Goal: Complete application form

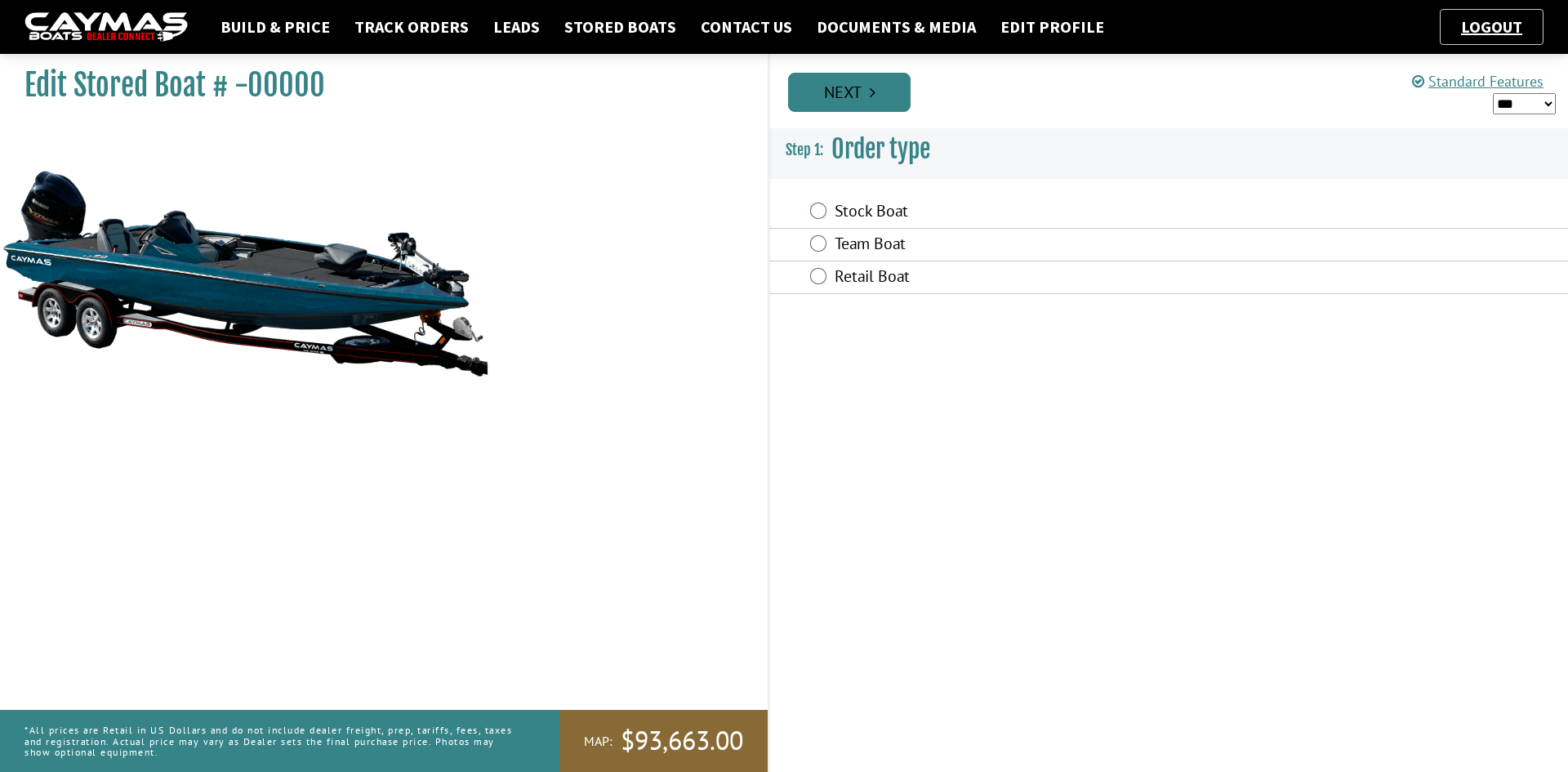
click at [860, 94] on link "Next" at bounding box center [849, 92] width 122 height 39
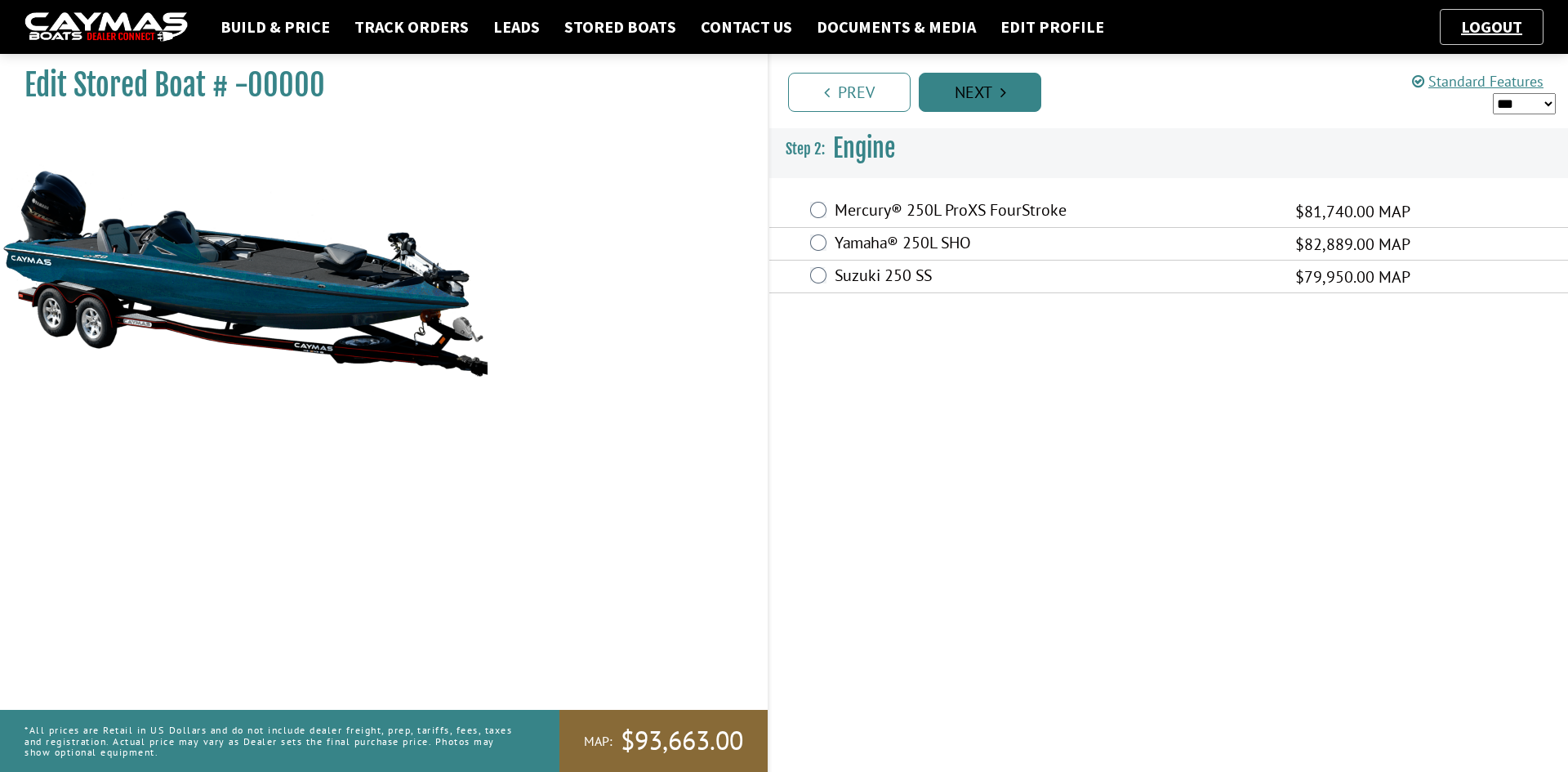
click at [989, 87] on link "Next" at bounding box center [979, 92] width 122 height 39
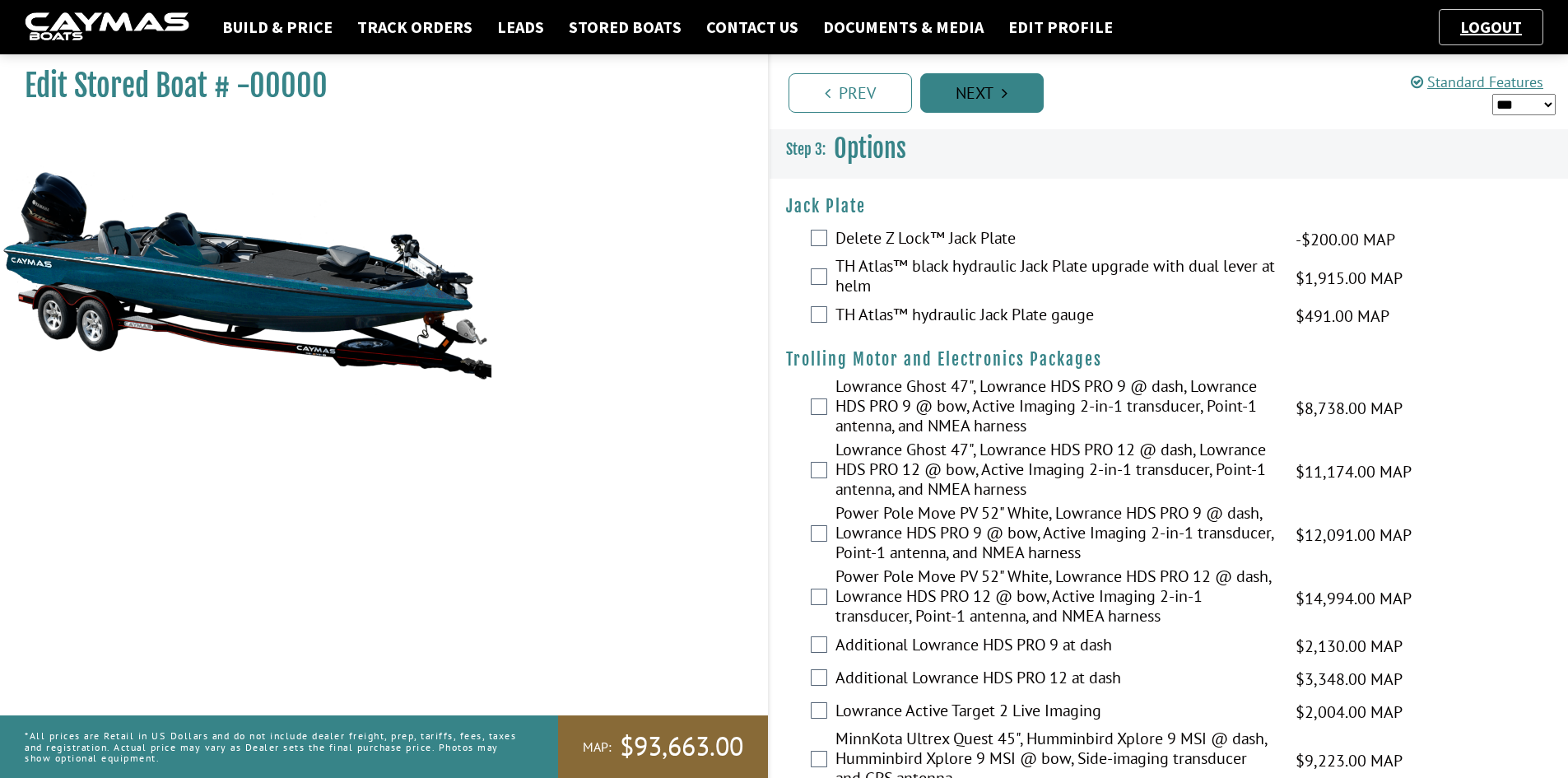
click at [997, 88] on link "Next" at bounding box center [981, 93] width 123 height 39
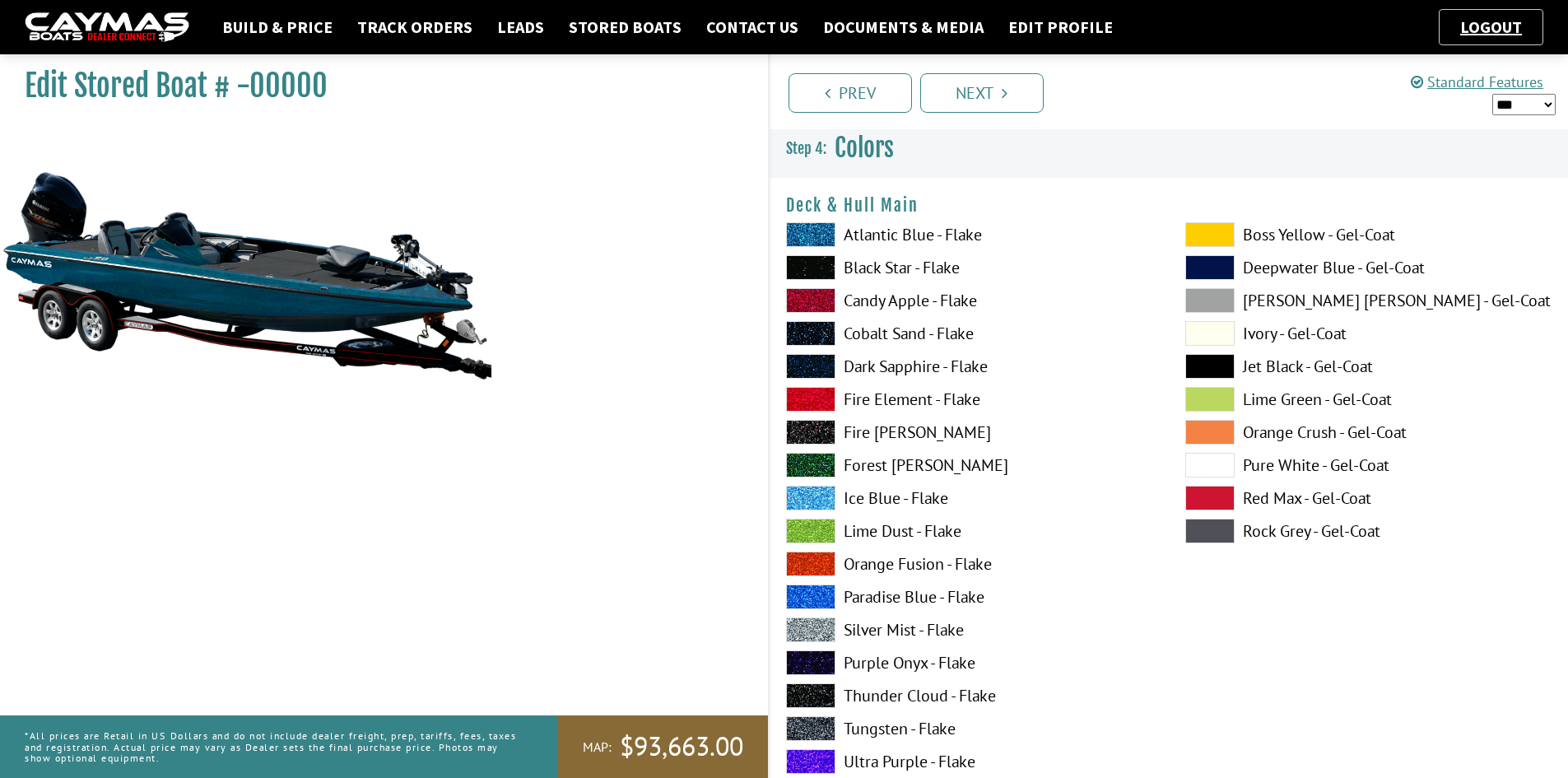
click at [812, 270] on span at bounding box center [811, 267] width 49 height 25
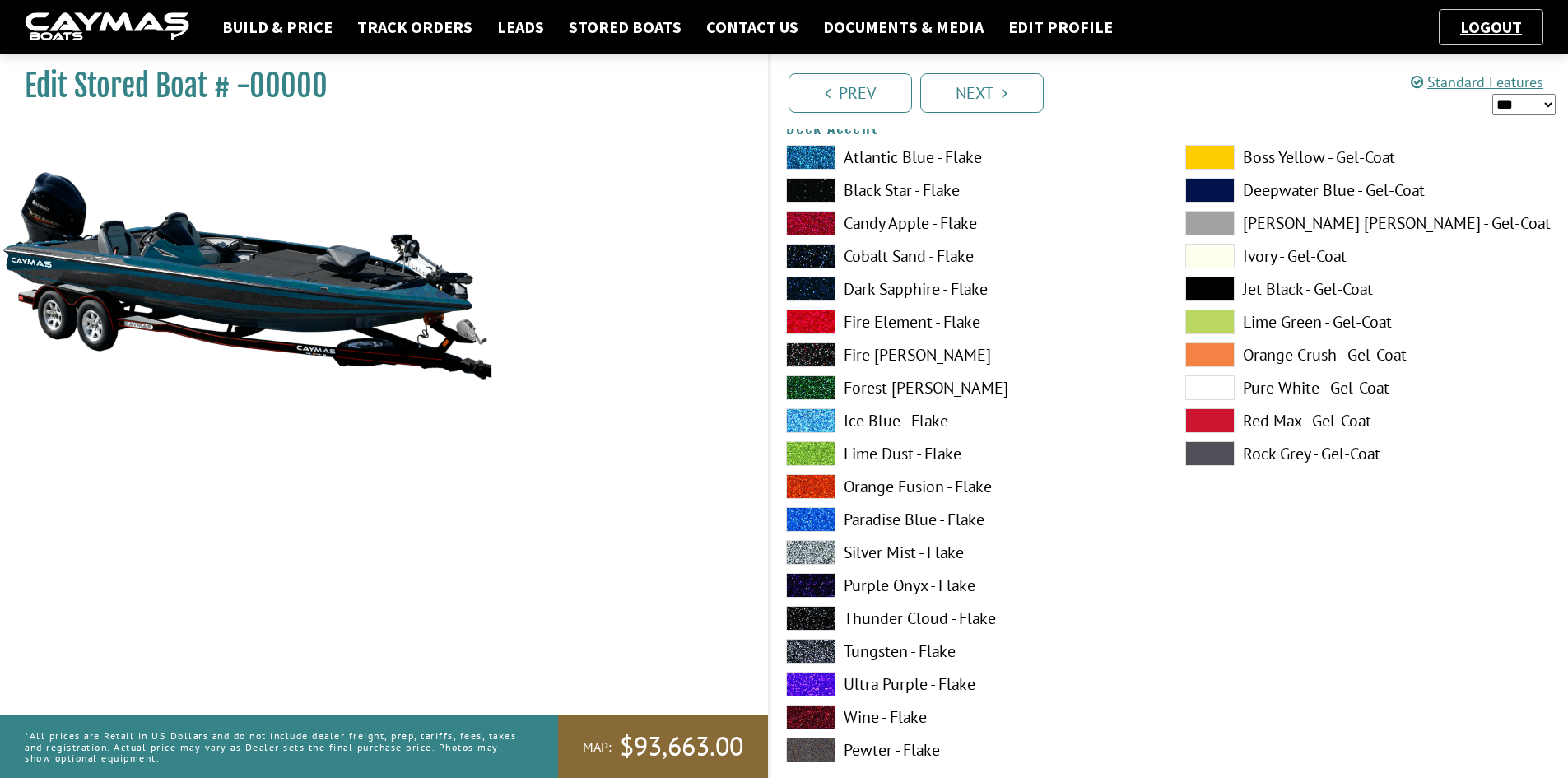
scroll to position [741, 0]
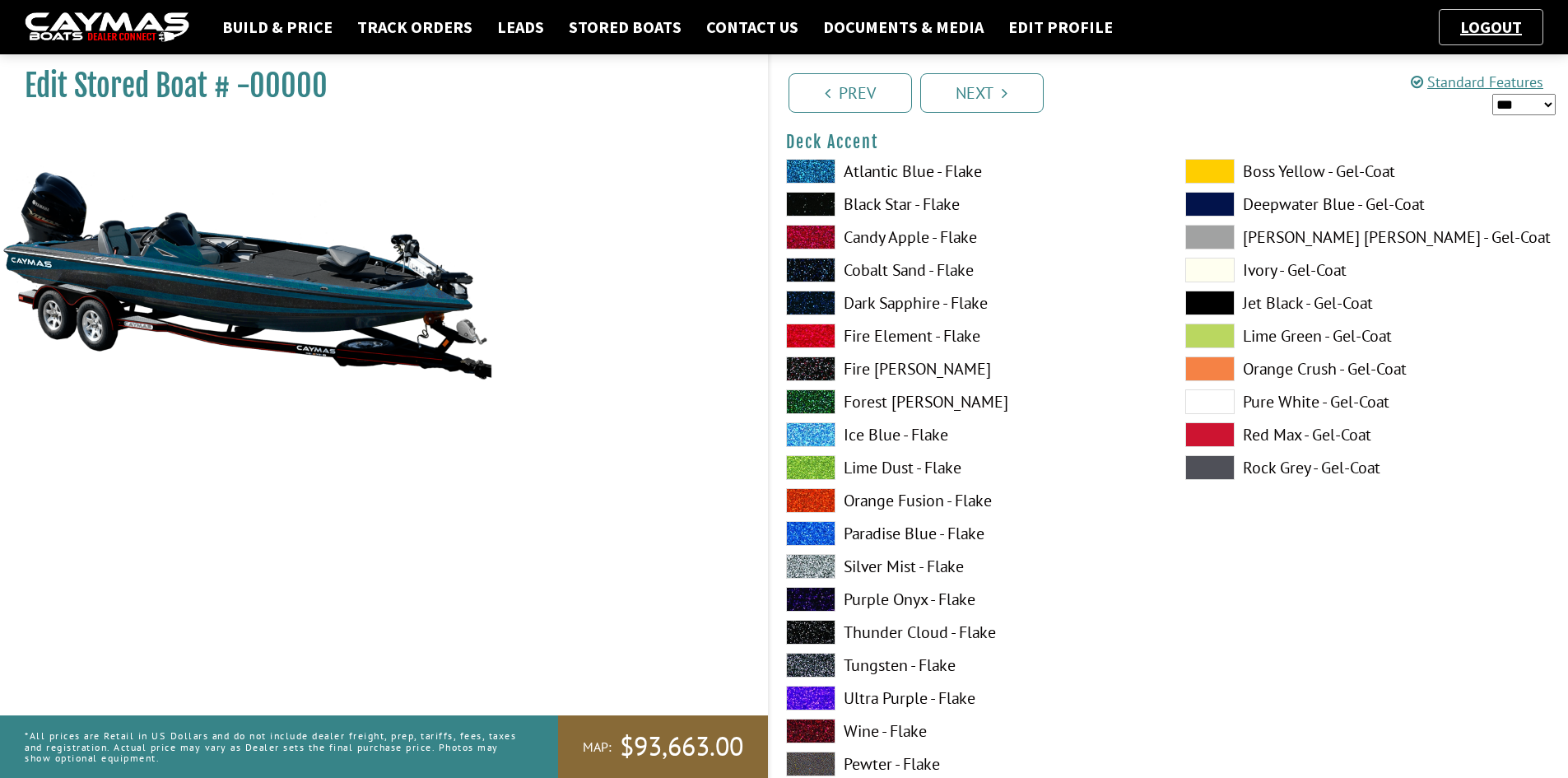
click at [1195, 295] on span at bounding box center [1210, 303] width 49 height 25
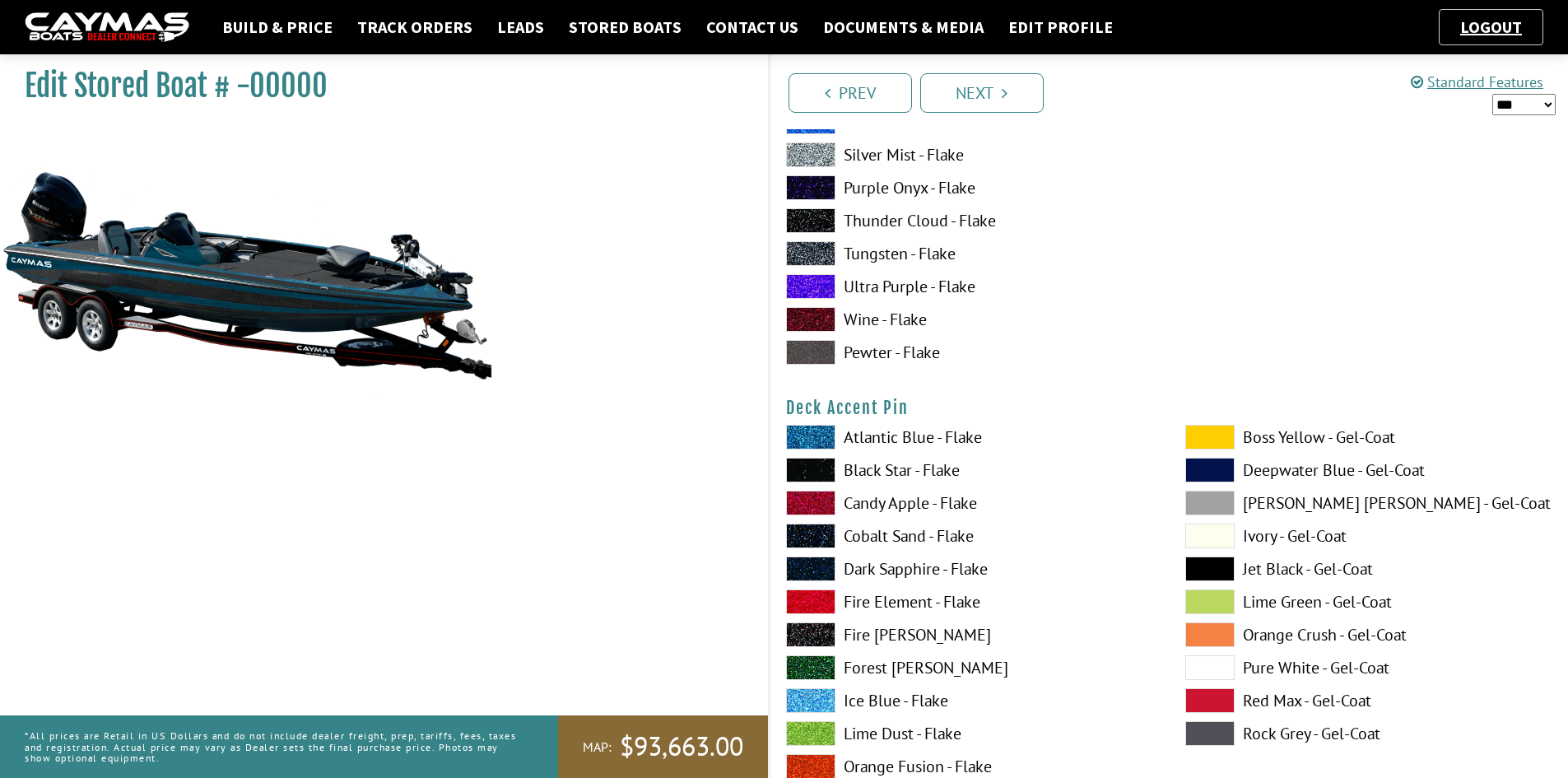
scroll to position [1235, 0]
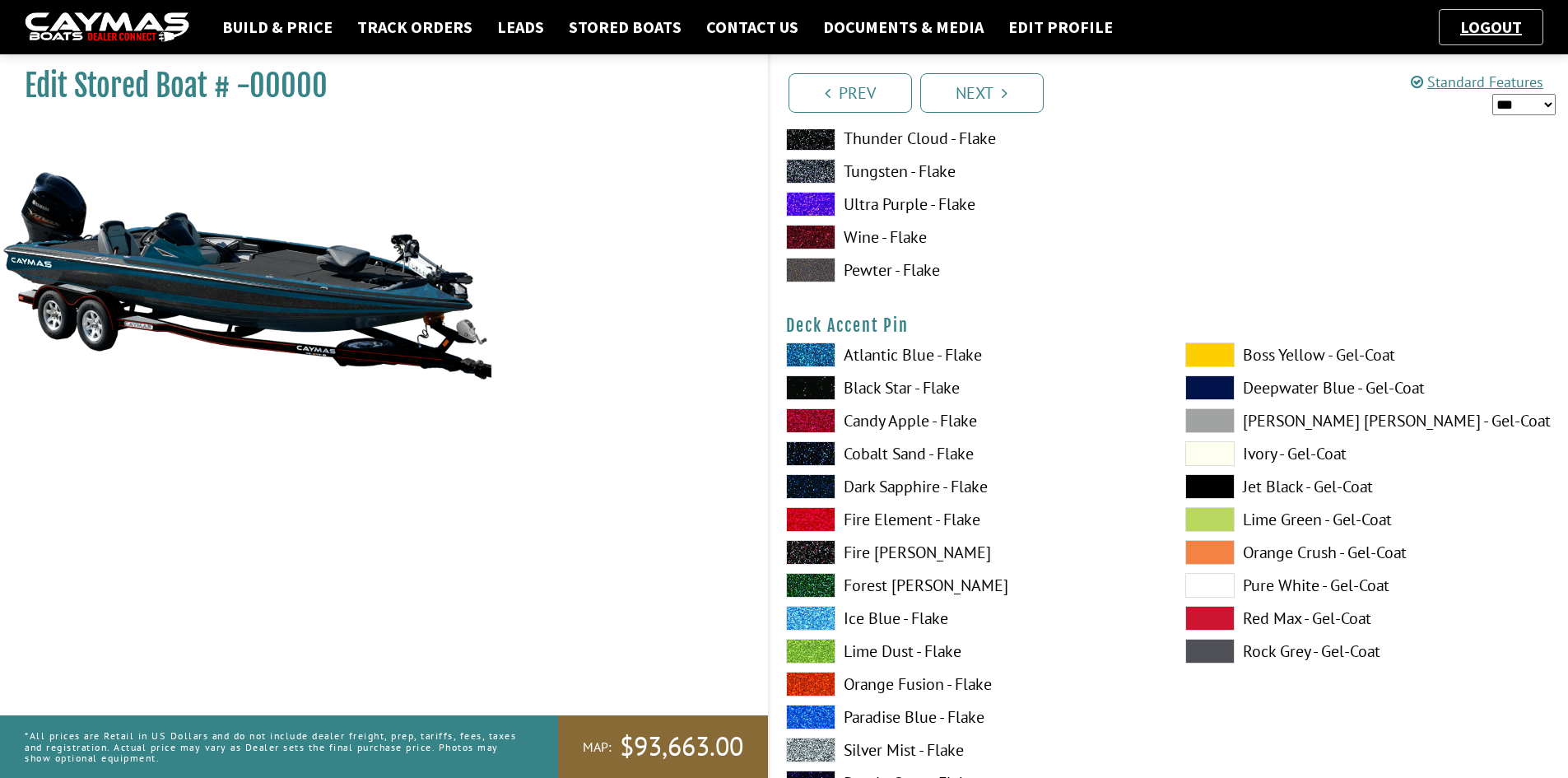
click at [813, 714] on span at bounding box center [811, 717] width 49 height 25
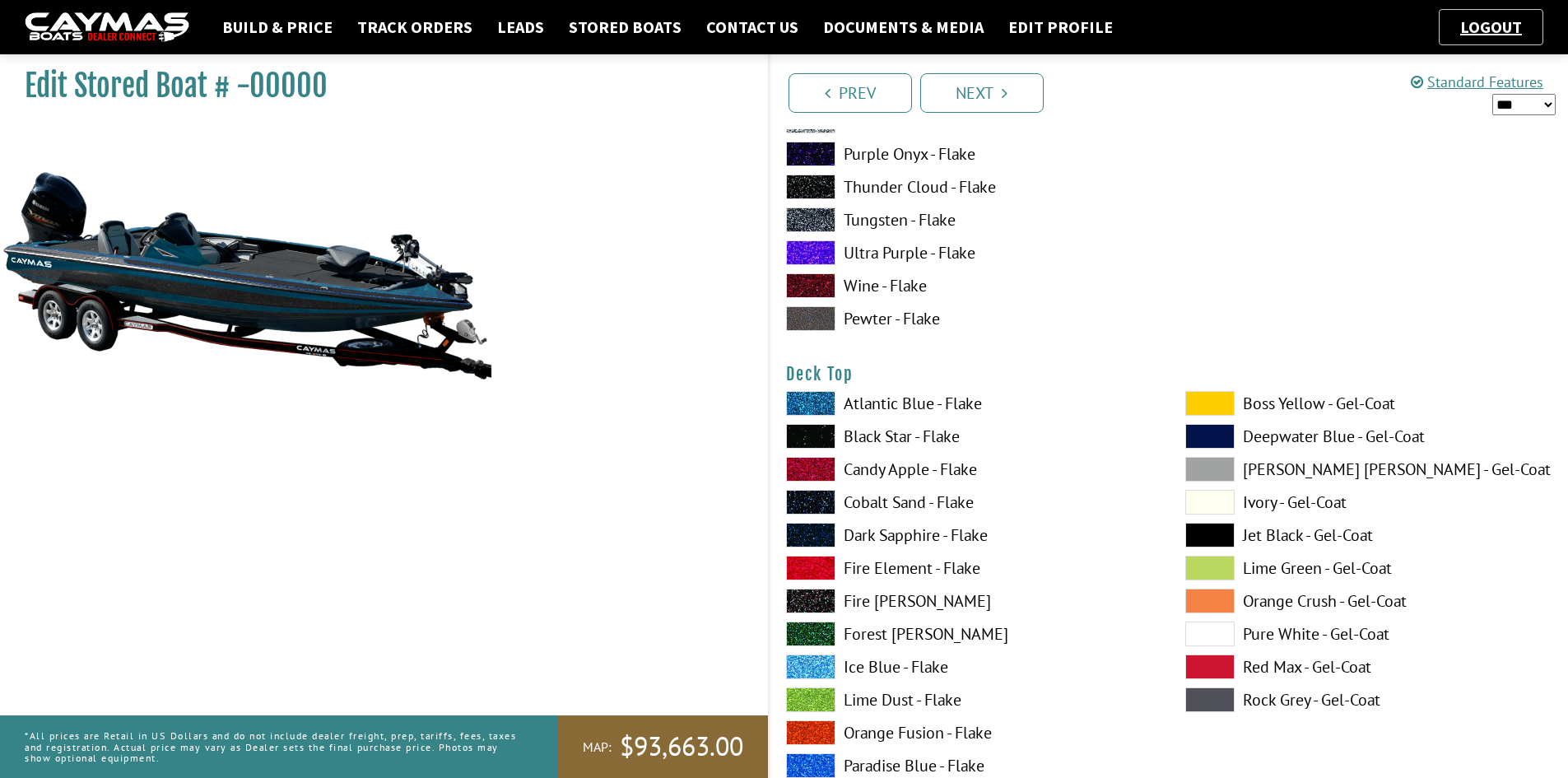
scroll to position [1894, 0]
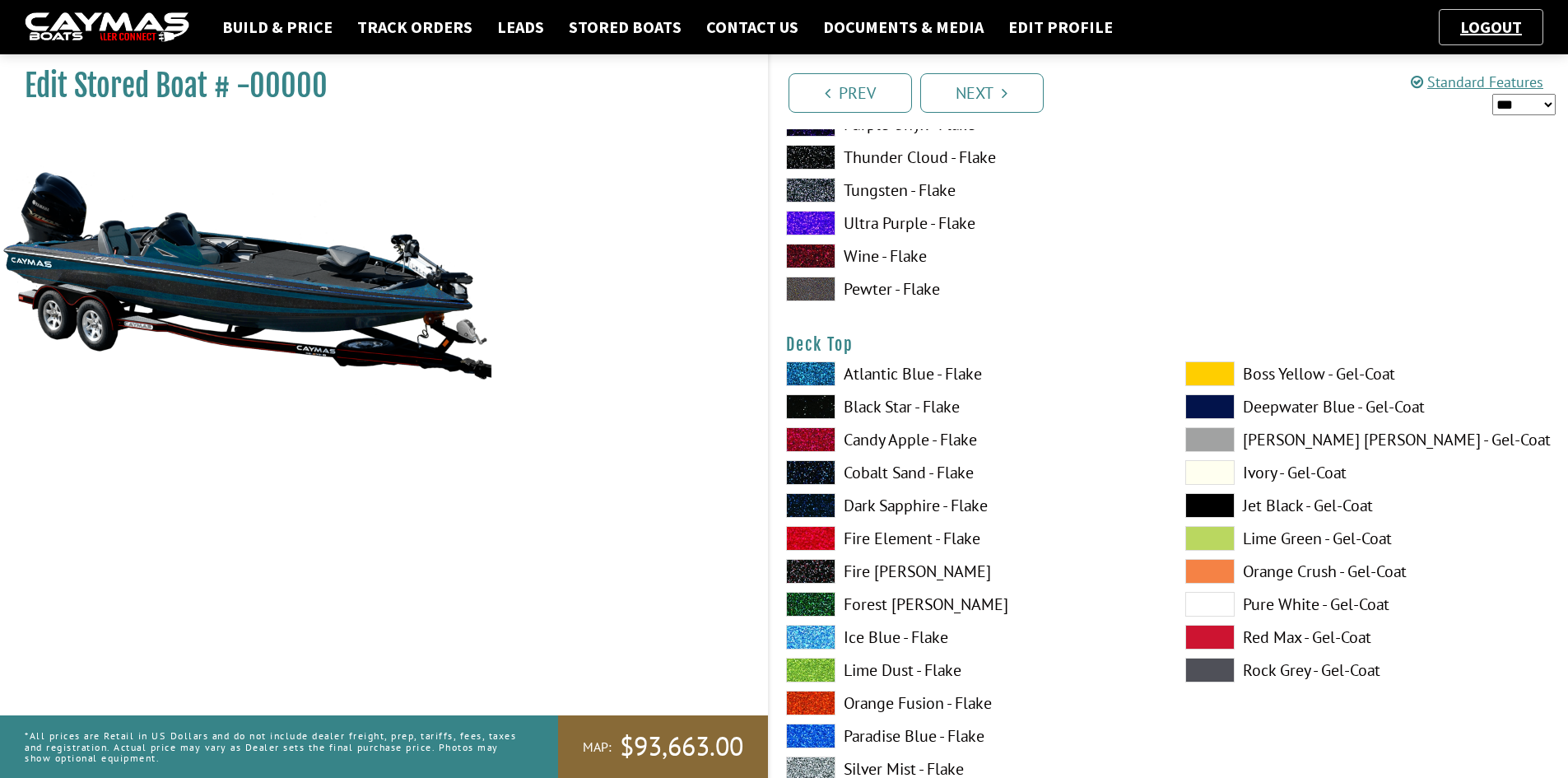
click at [810, 408] on span at bounding box center [811, 406] width 49 height 25
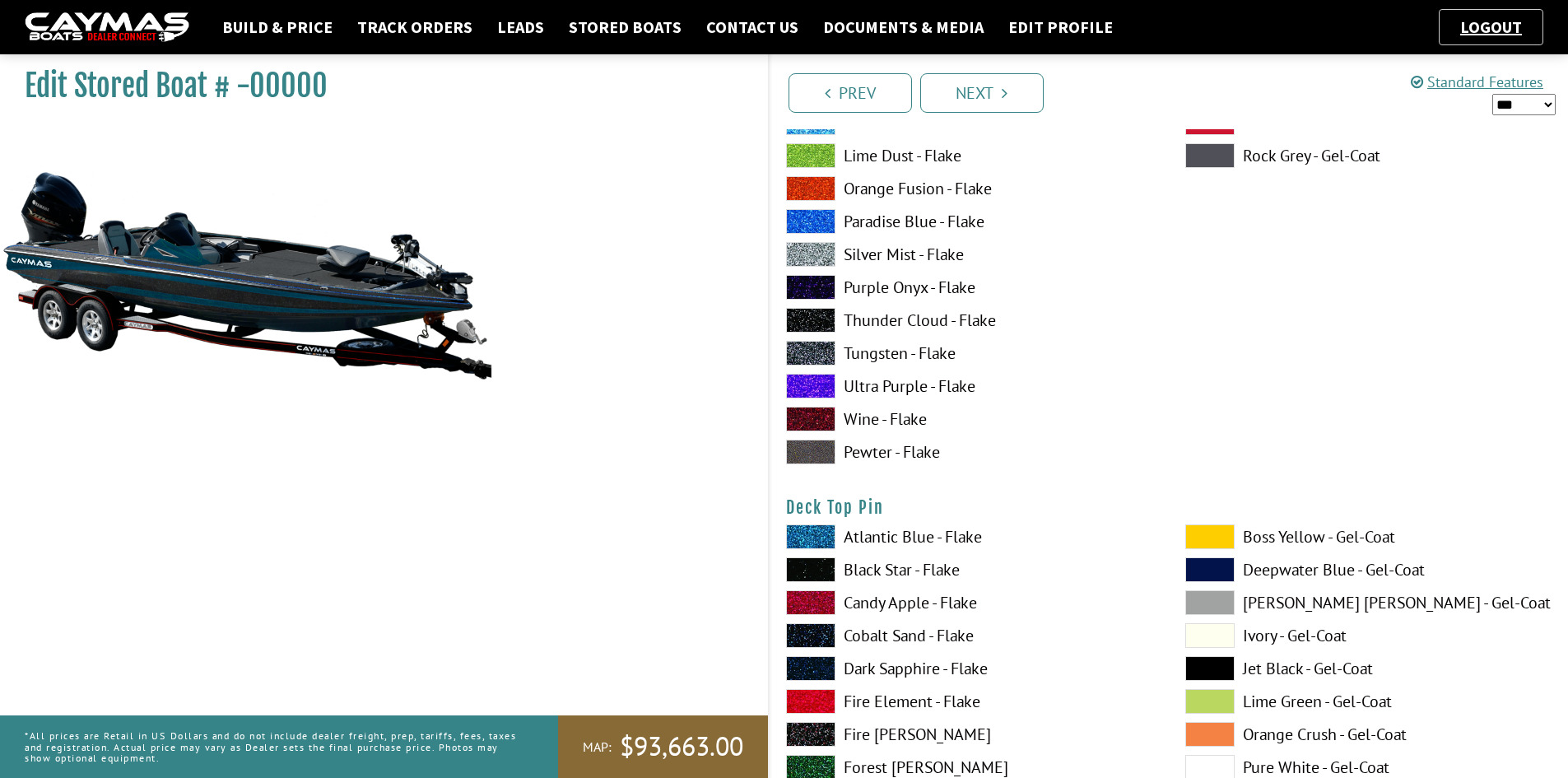
scroll to position [2469, 0]
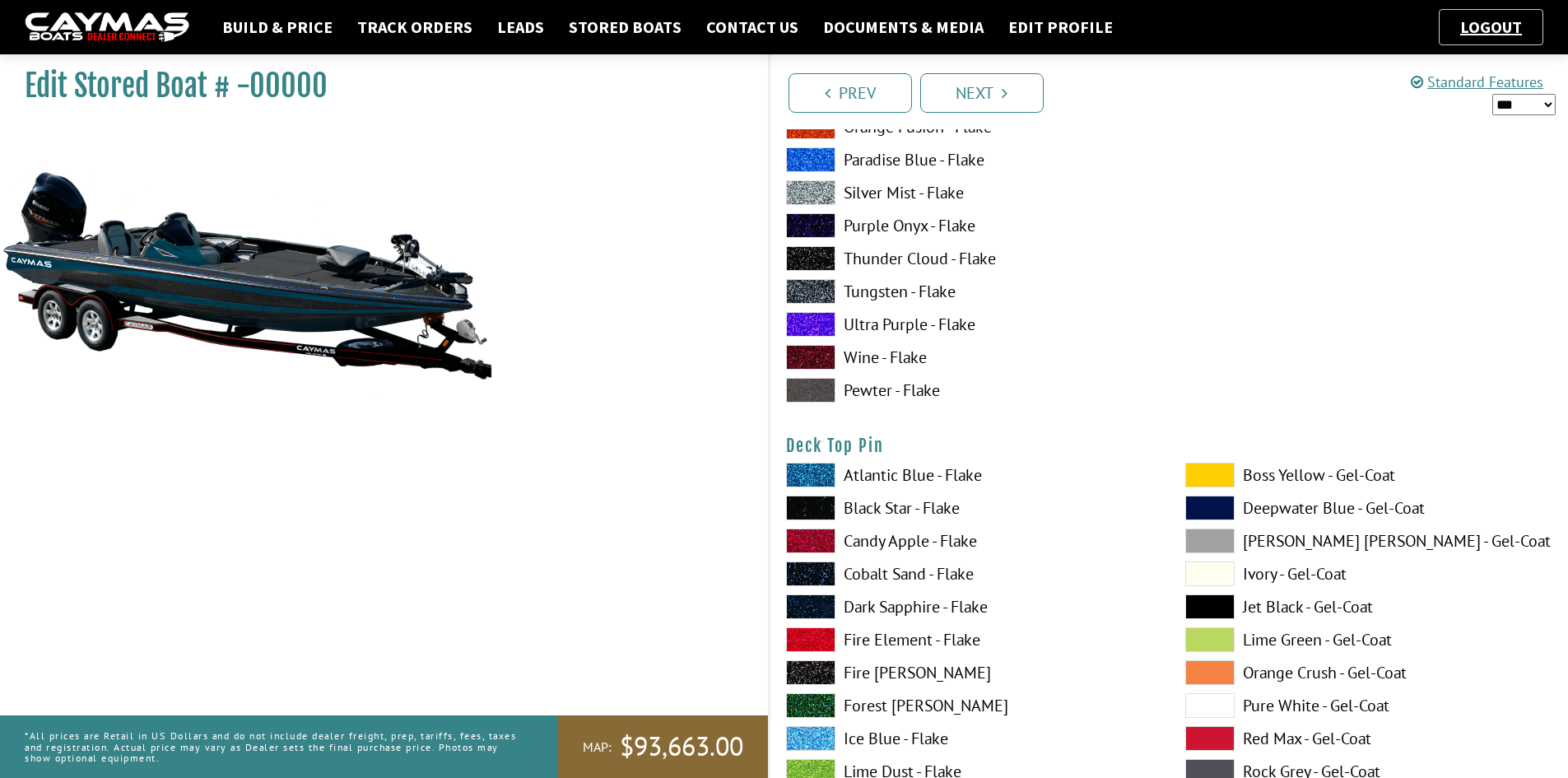
click at [817, 505] on span at bounding box center [811, 508] width 49 height 25
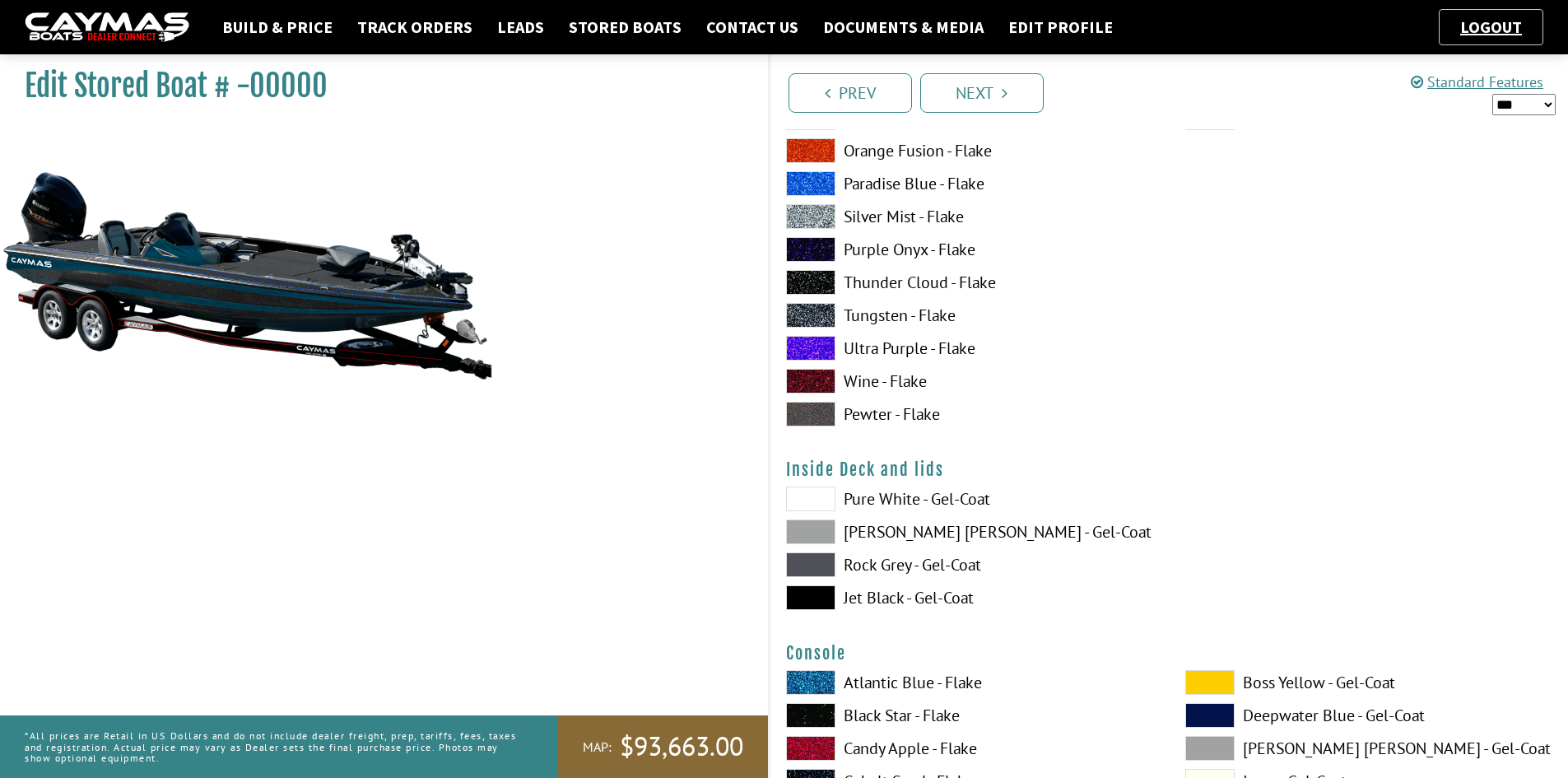
scroll to position [3210, 0]
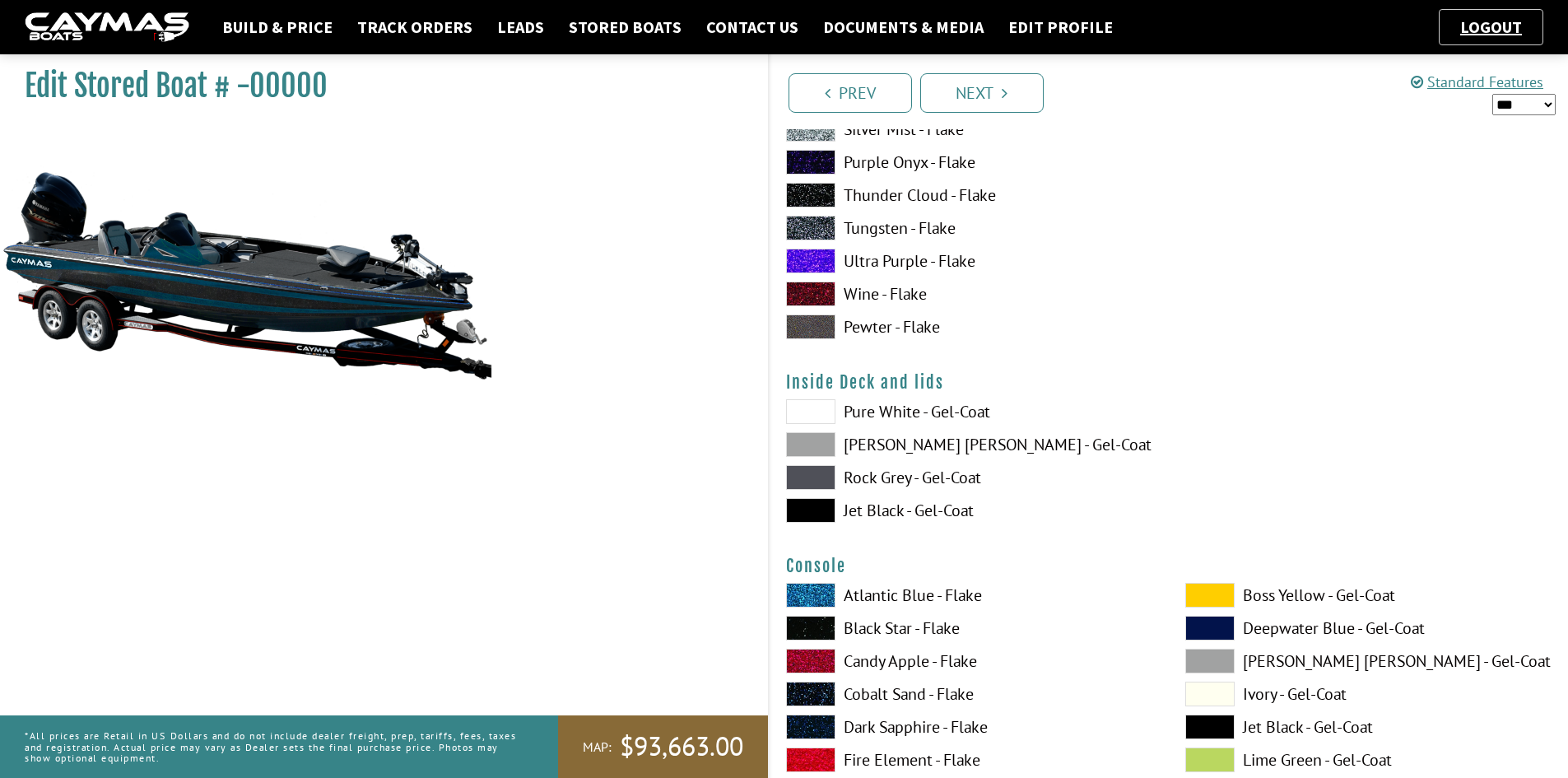
click at [1219, 719] on span at bounding box center [1210, 726] width 49 height 25
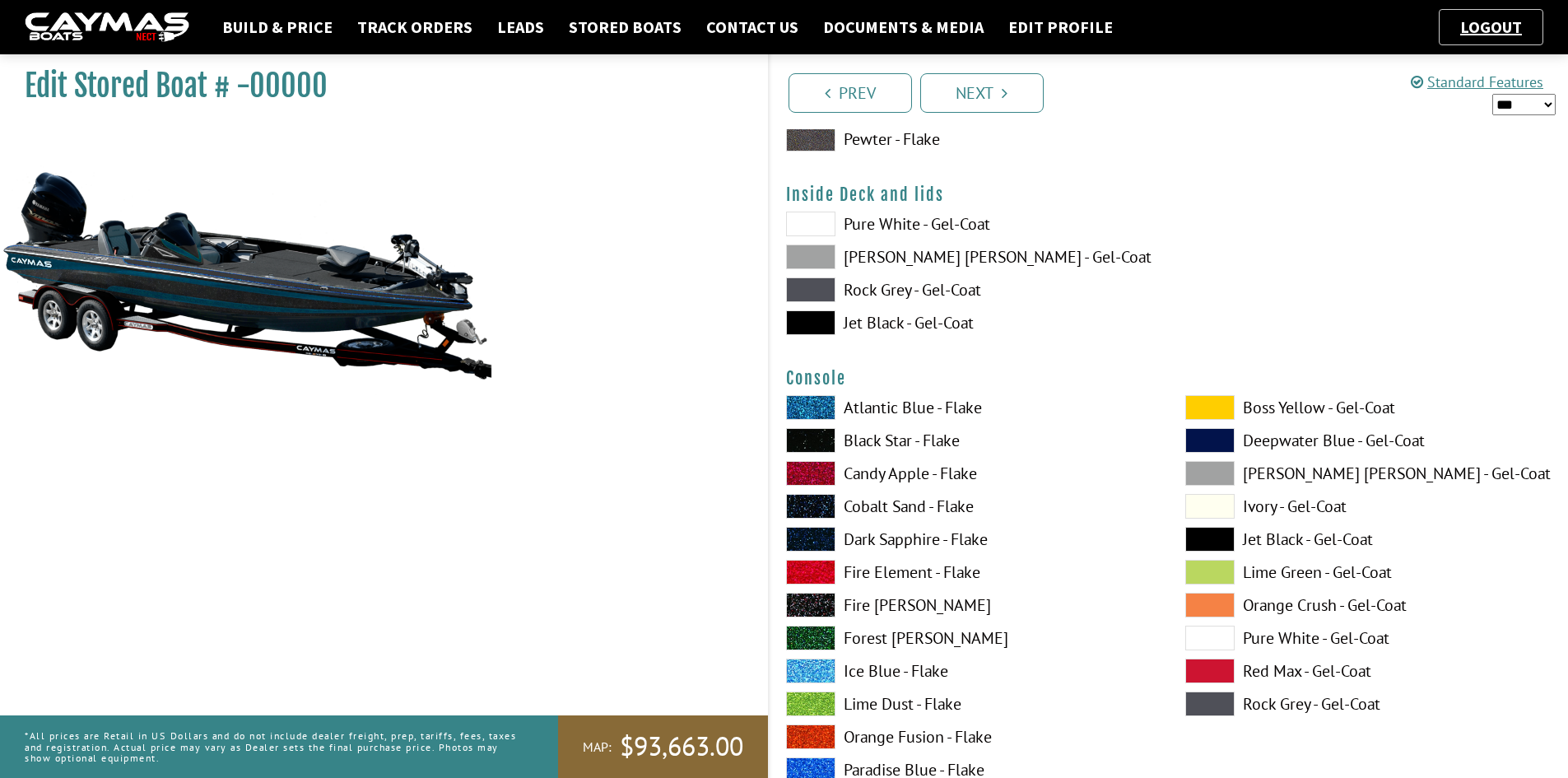
scroll to position [3375, 0]
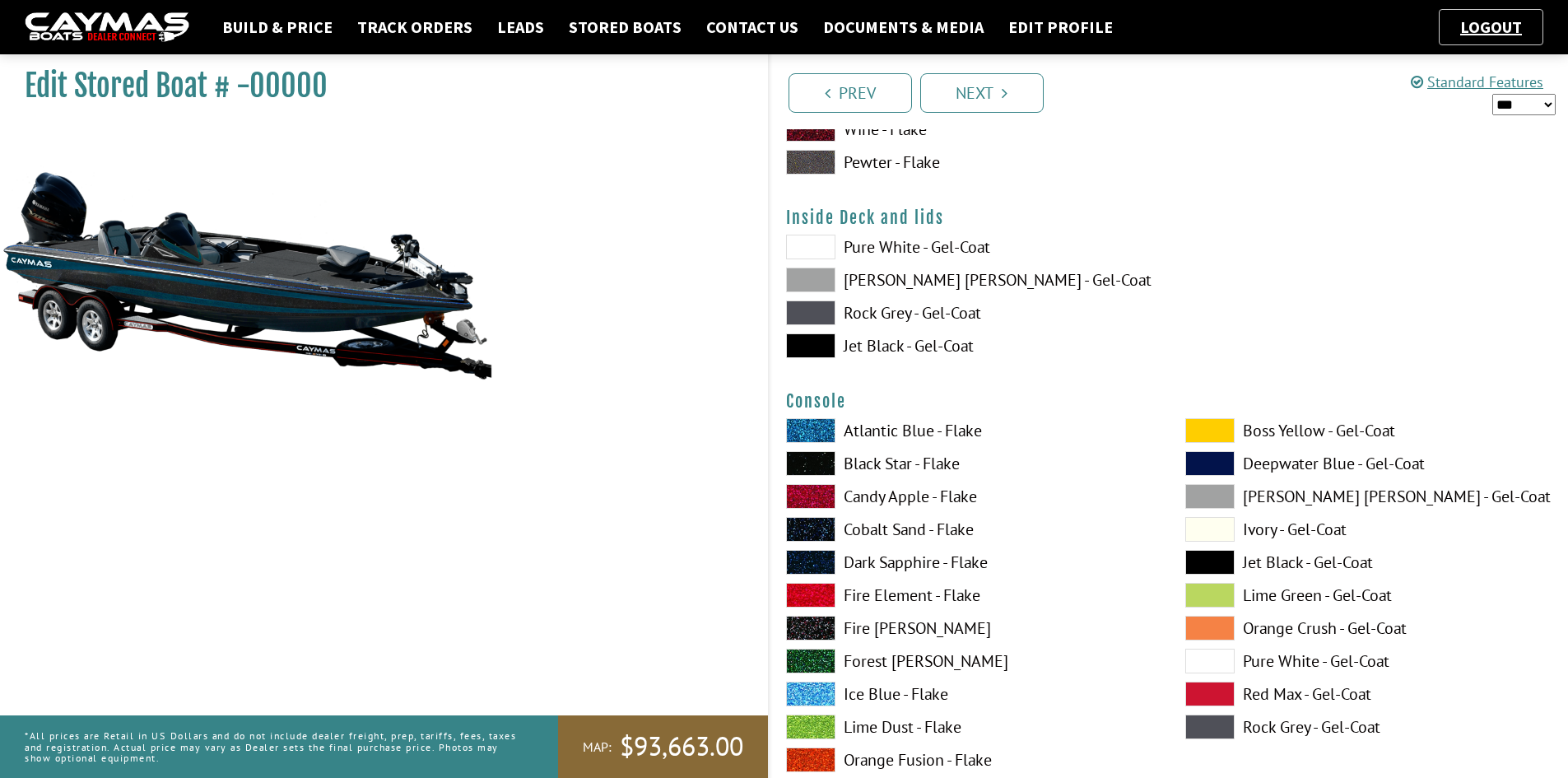
click at [816, 462] on span at bounding box center [811, 463] width 49 height 25
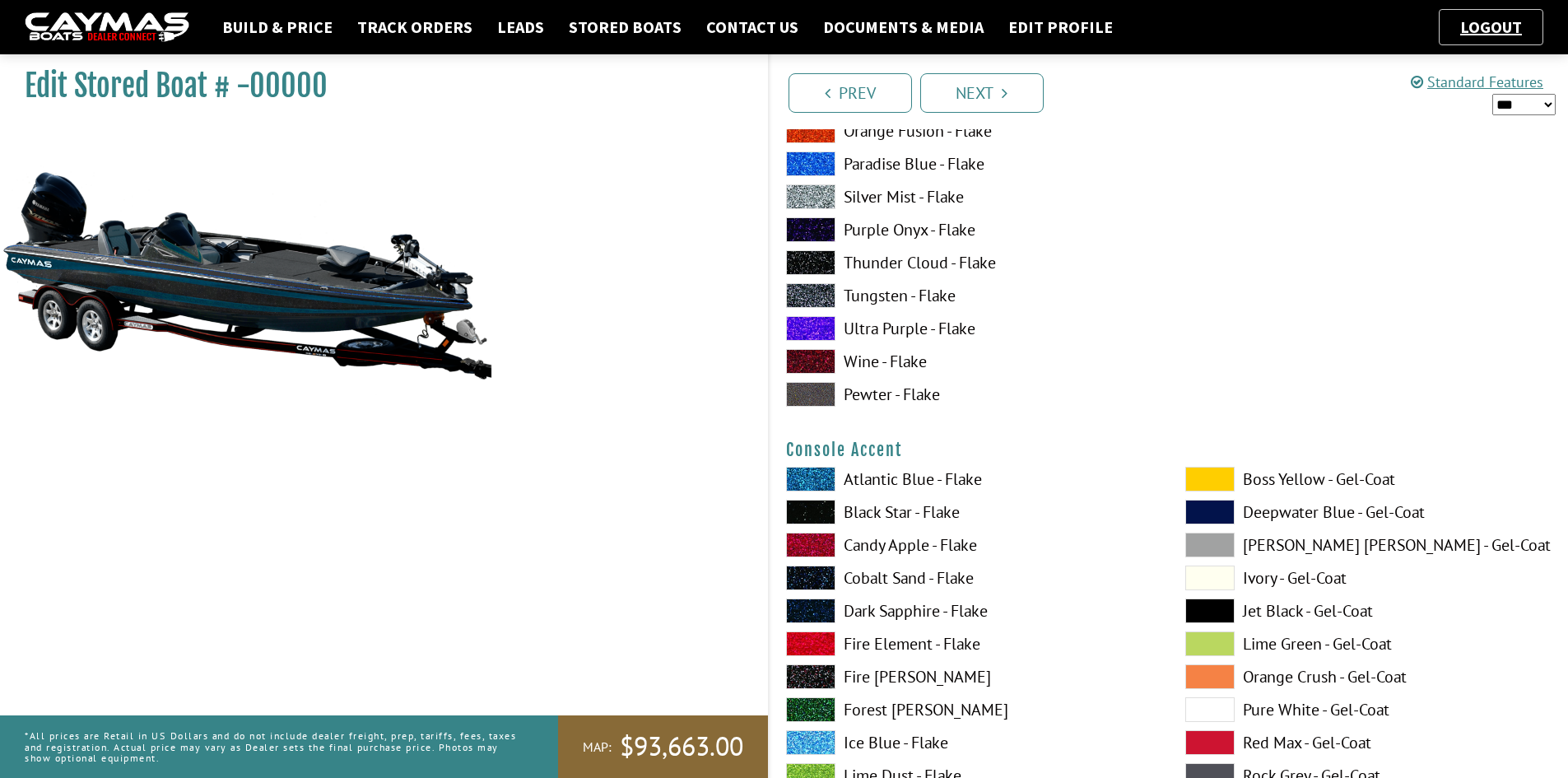
scroll to position [4034, 0]
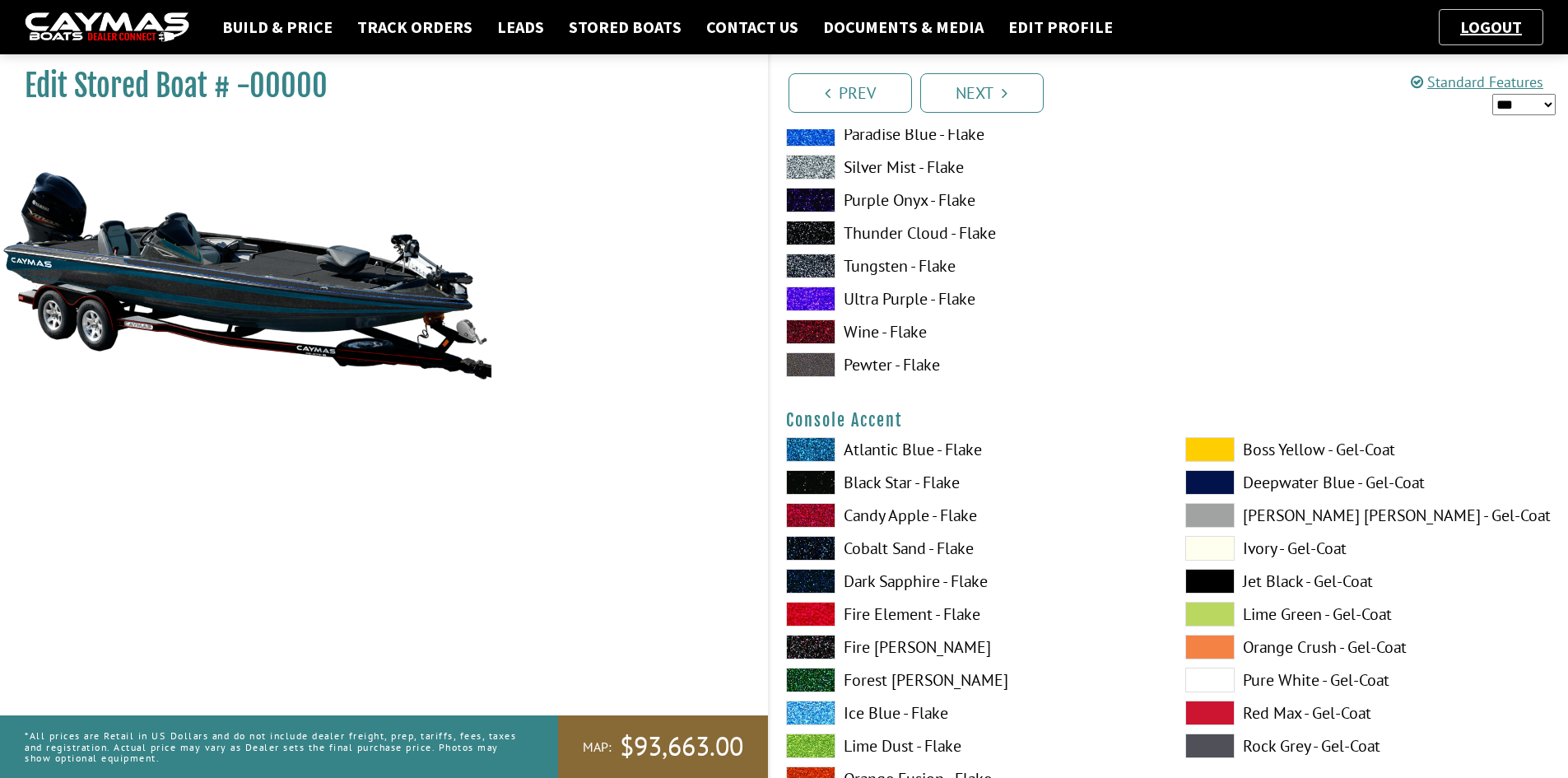
click at [1210, 576] on span at bounding box center [1210, 581] width 49 height 25
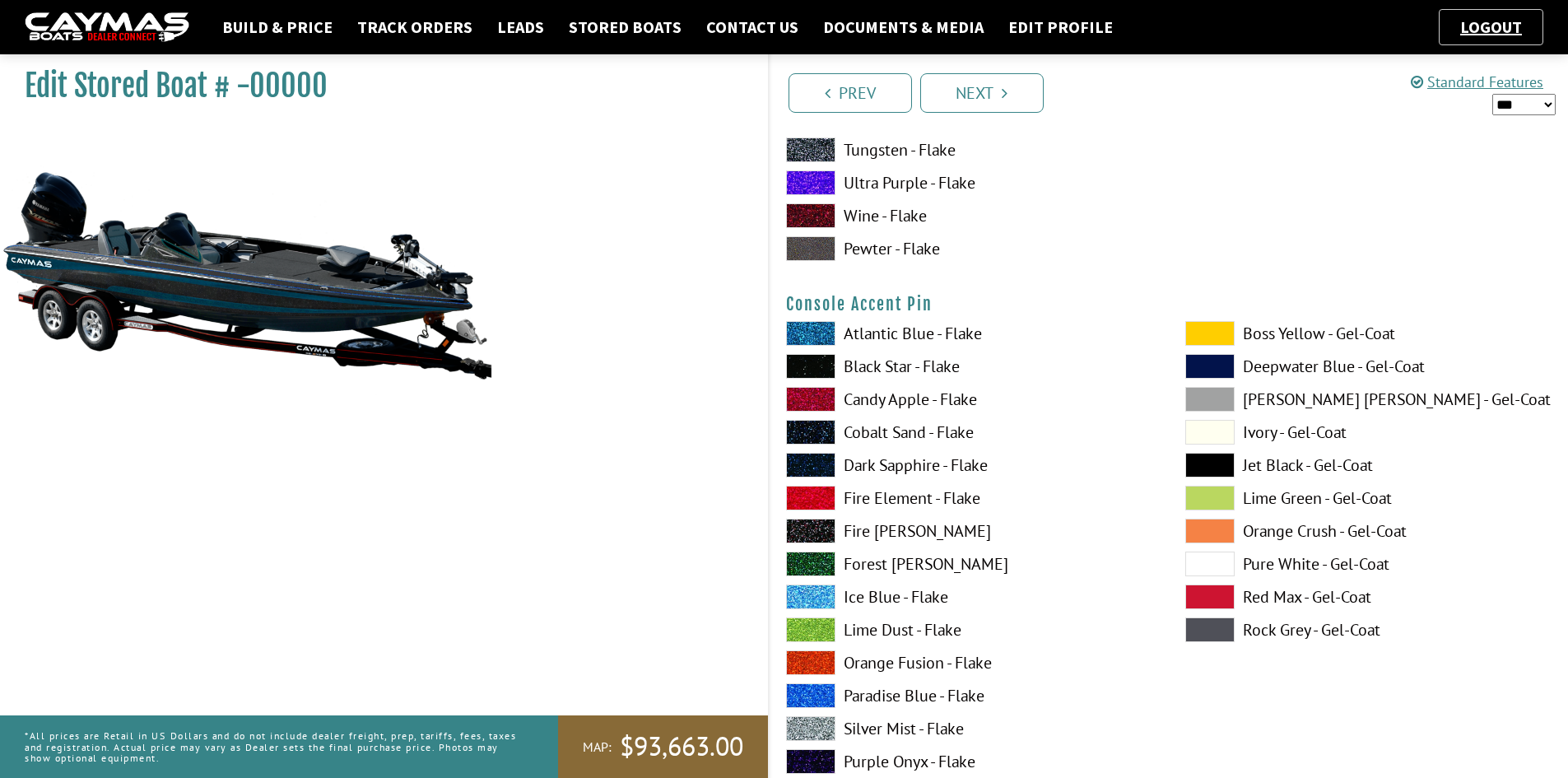
scroll to position [4857, 0]
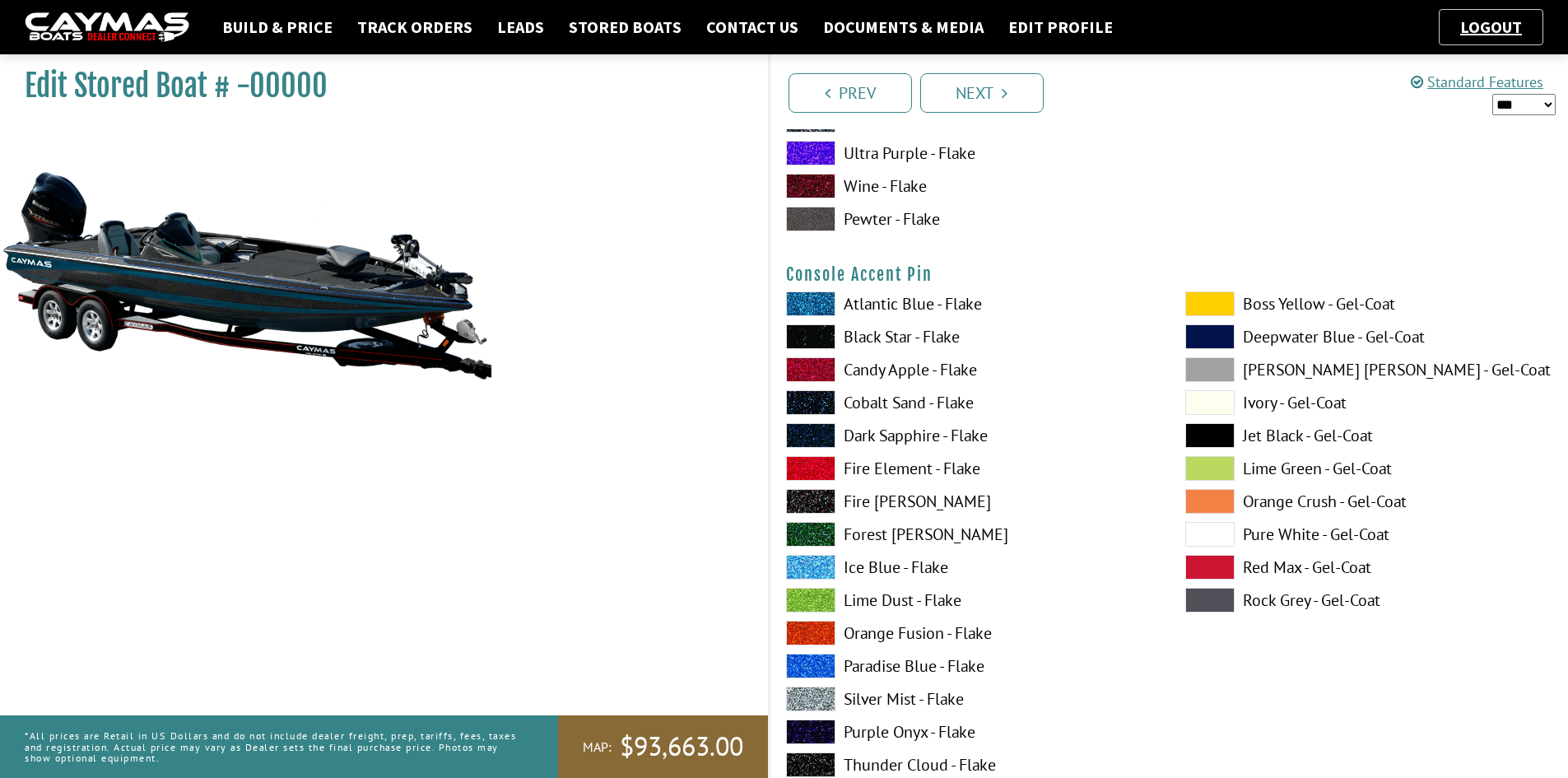
click at [817, 664] on span at bounding box center [811, 666] width 49 height 25
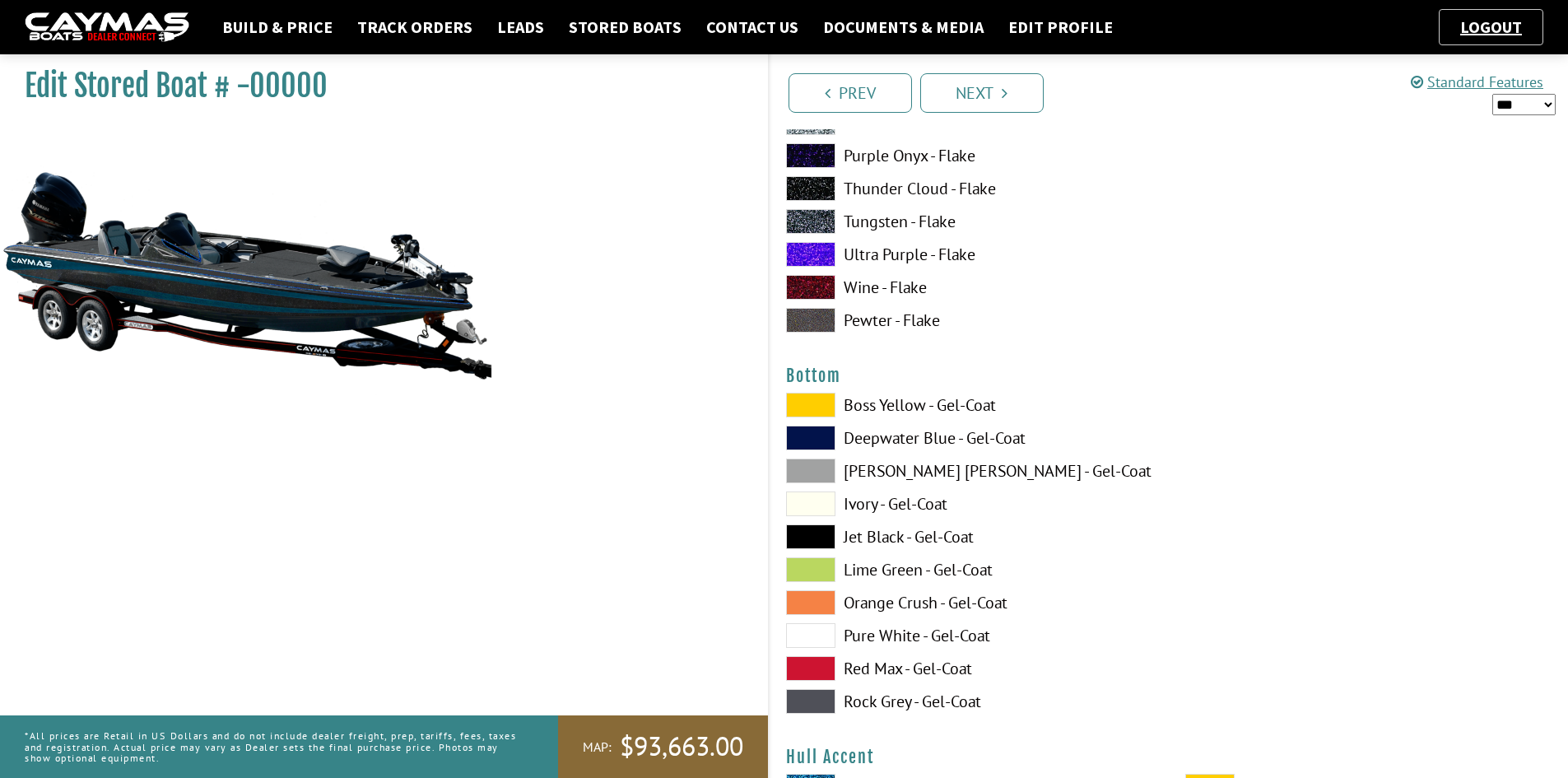
scroll to position [5515, 0]
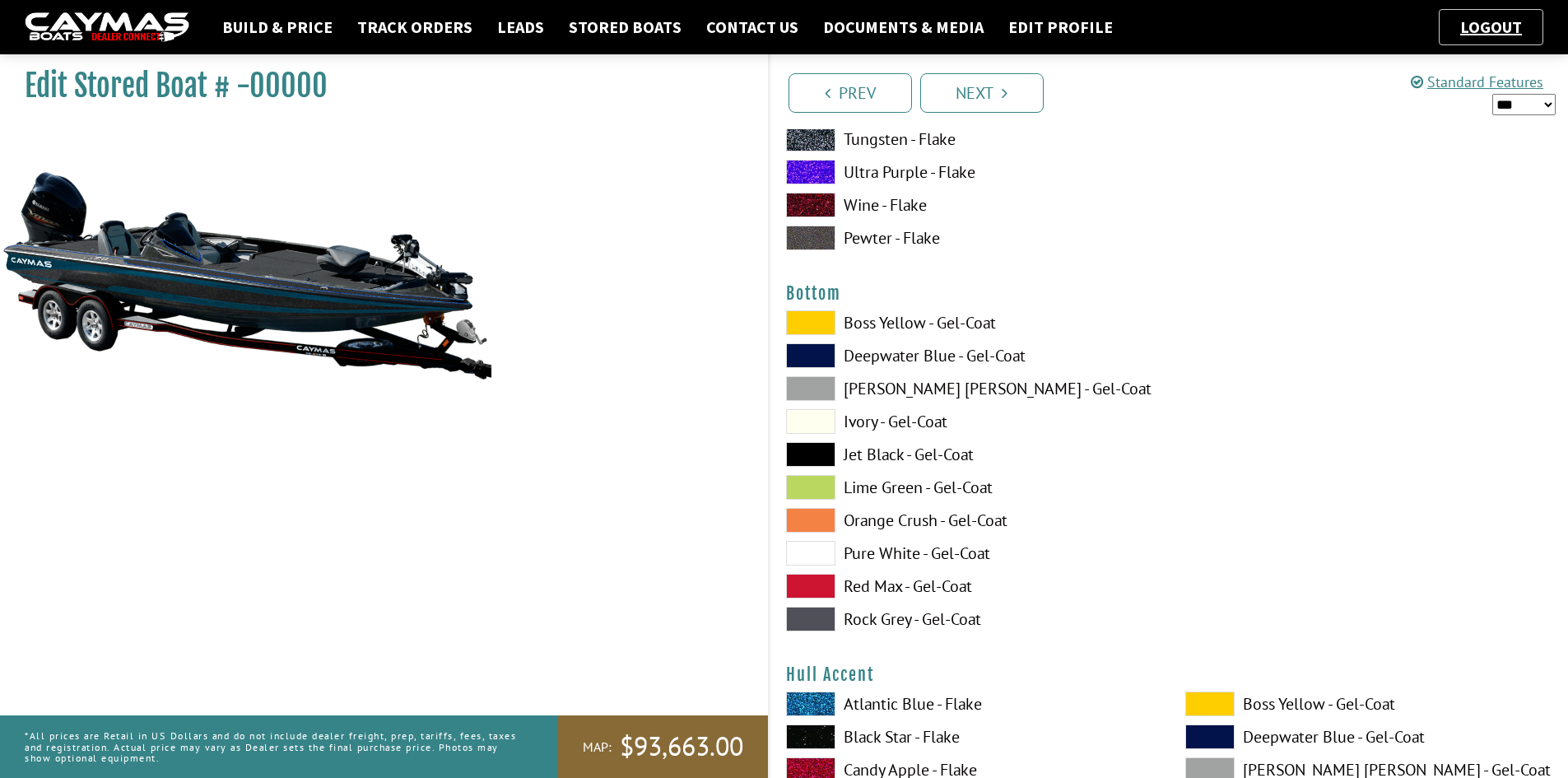
click at [816, 457] on span at bounding box center [811, 454] width 49 height 25
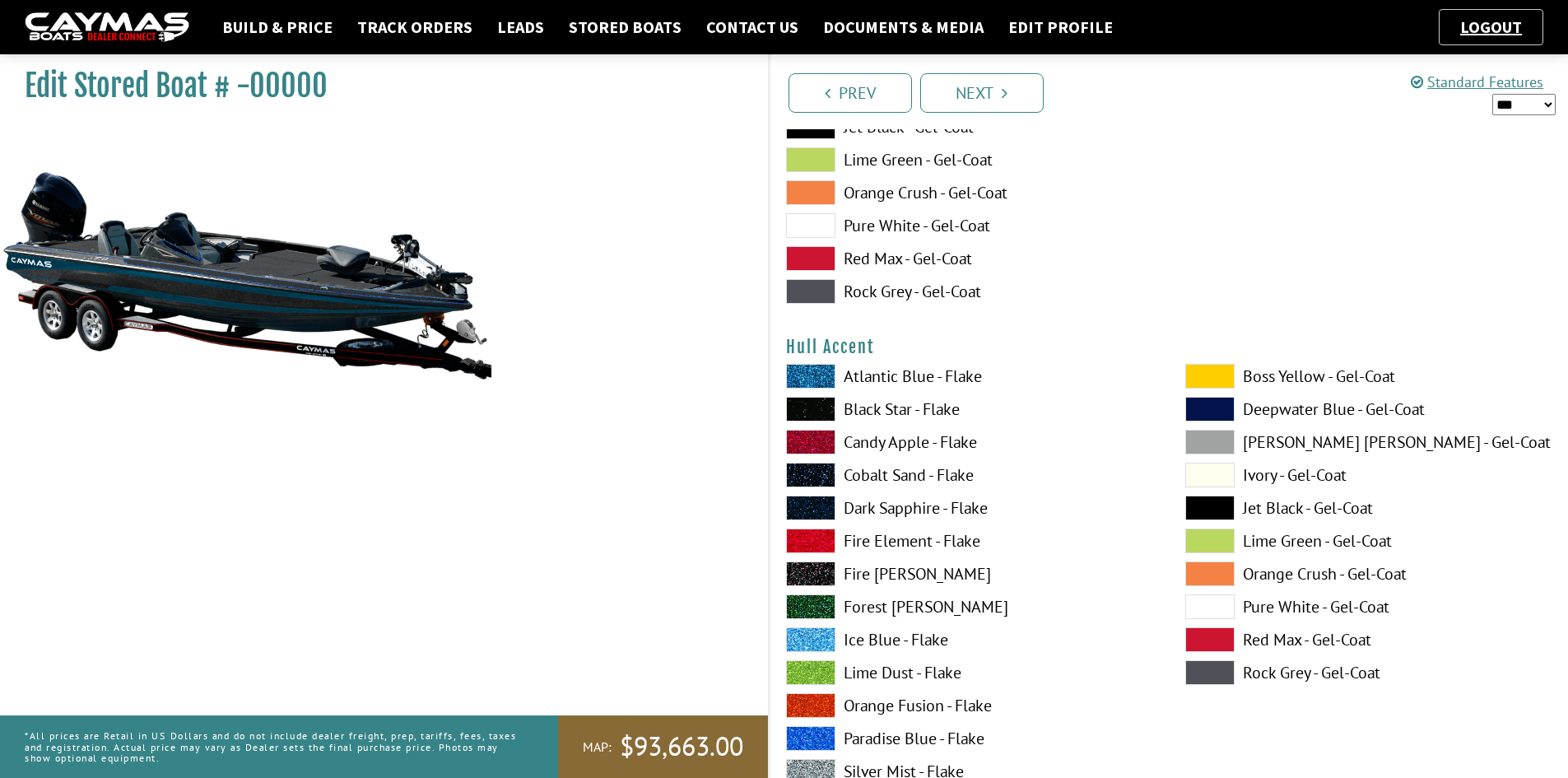
scroll to position [5844, 0]
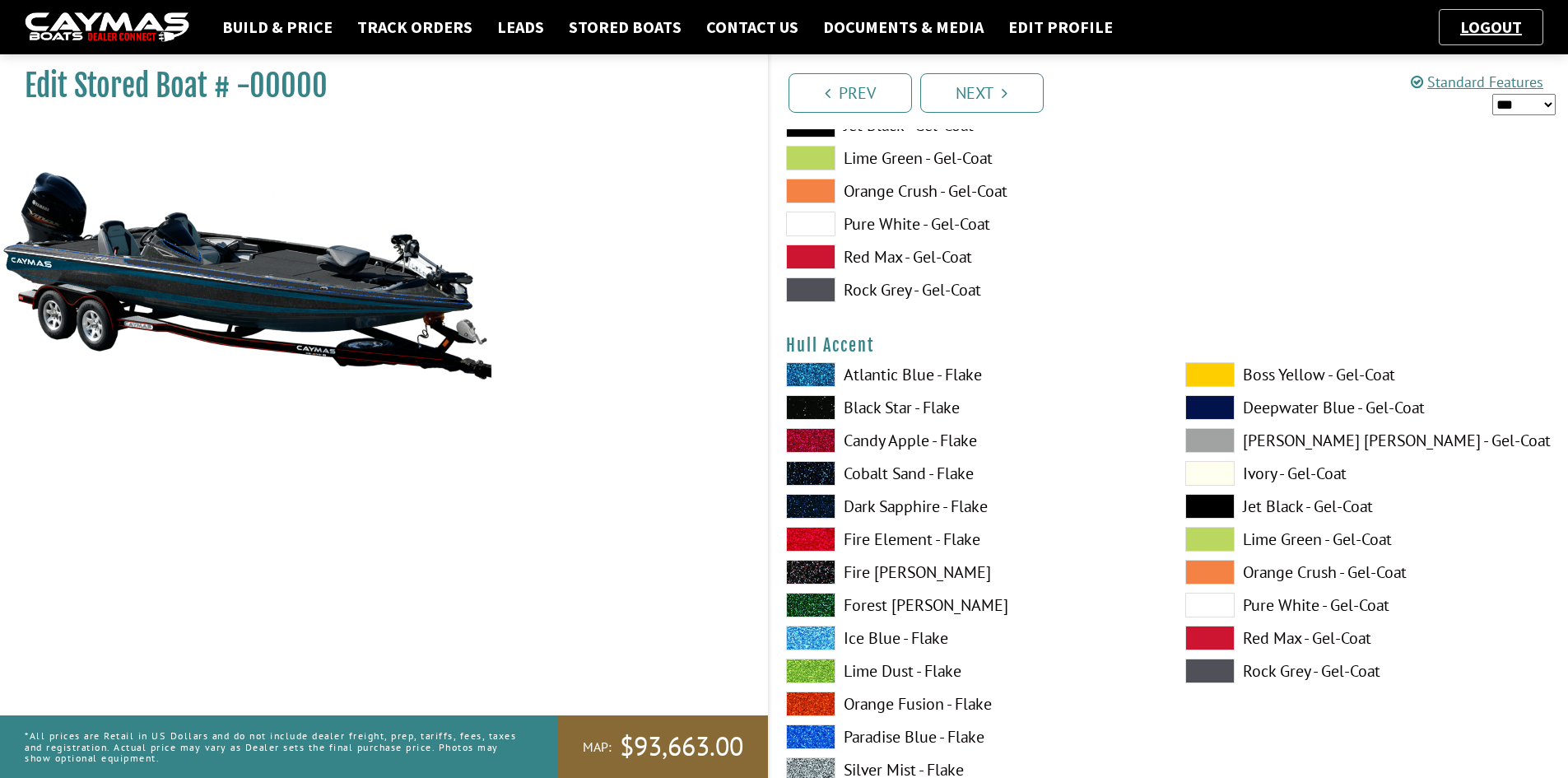
click at [814, 410] on span at bounding box center [811, 407] width 49 height 25
click at [1202, 500] on span at bounding box center [1210, 506] width 49 height 25
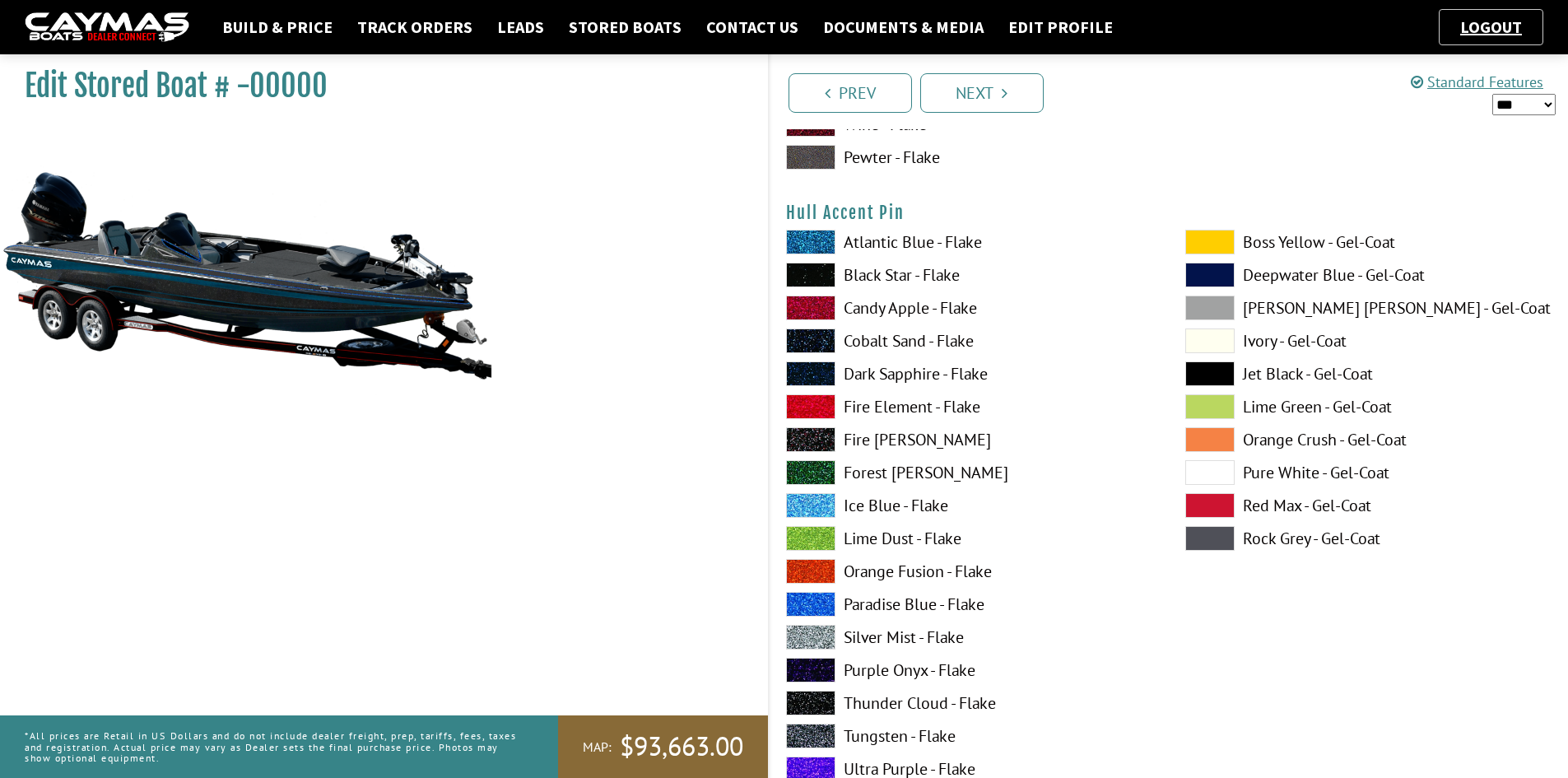
scroll to position [6667, 0]
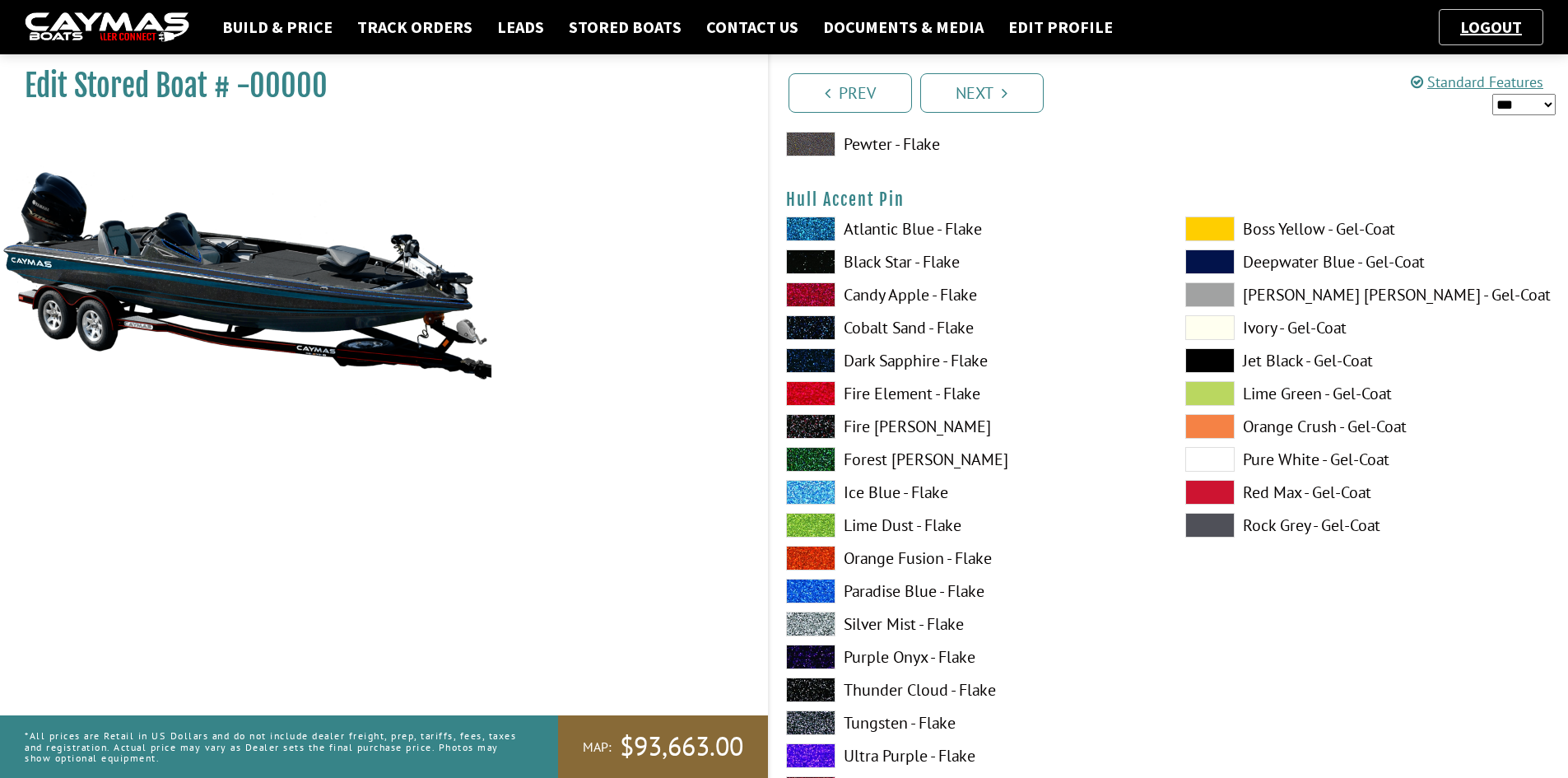
click at [818, 589] on span at bounding box center [811, 591] width 49 height 25
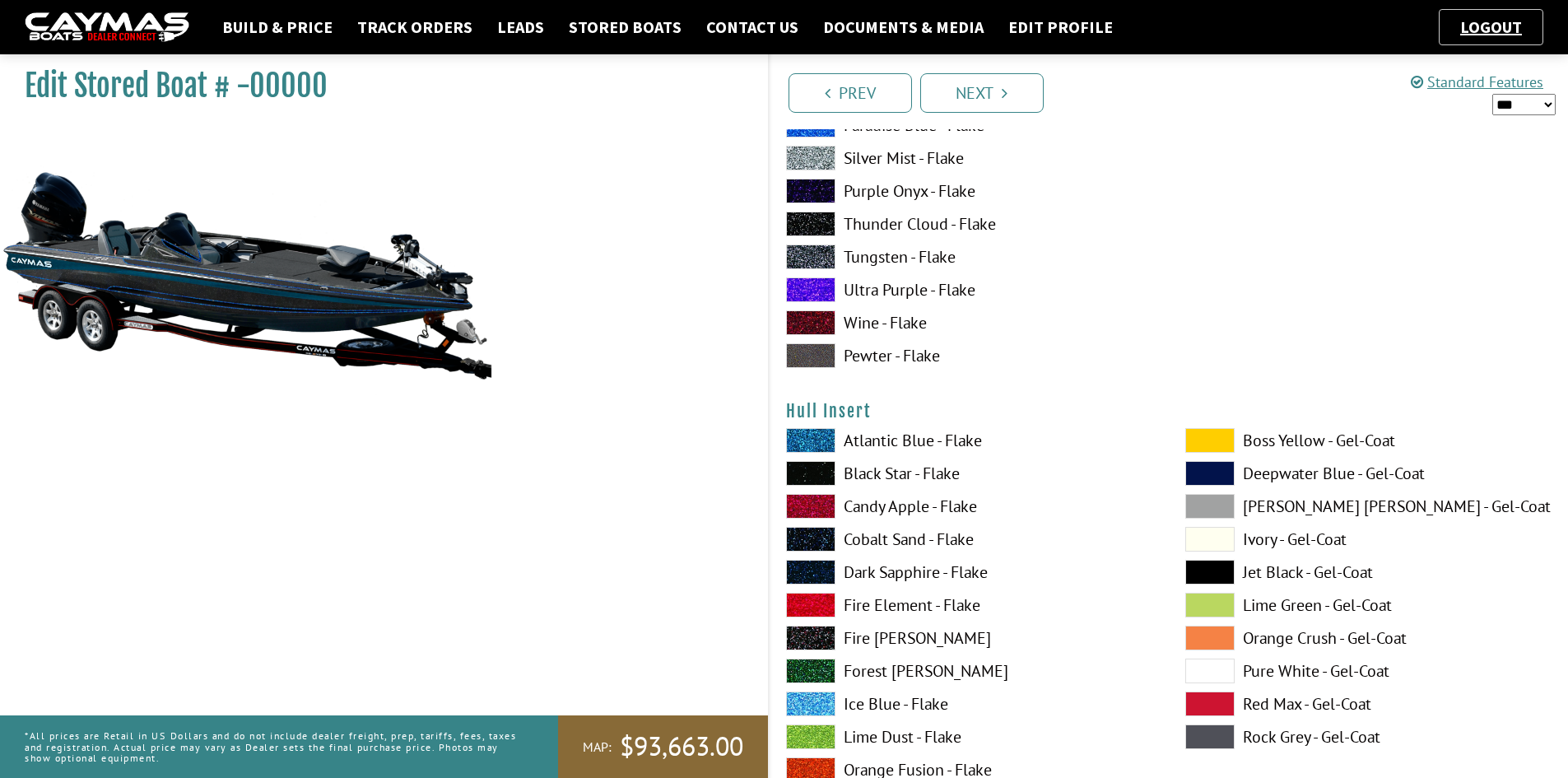
scroll to position [7161, 0]
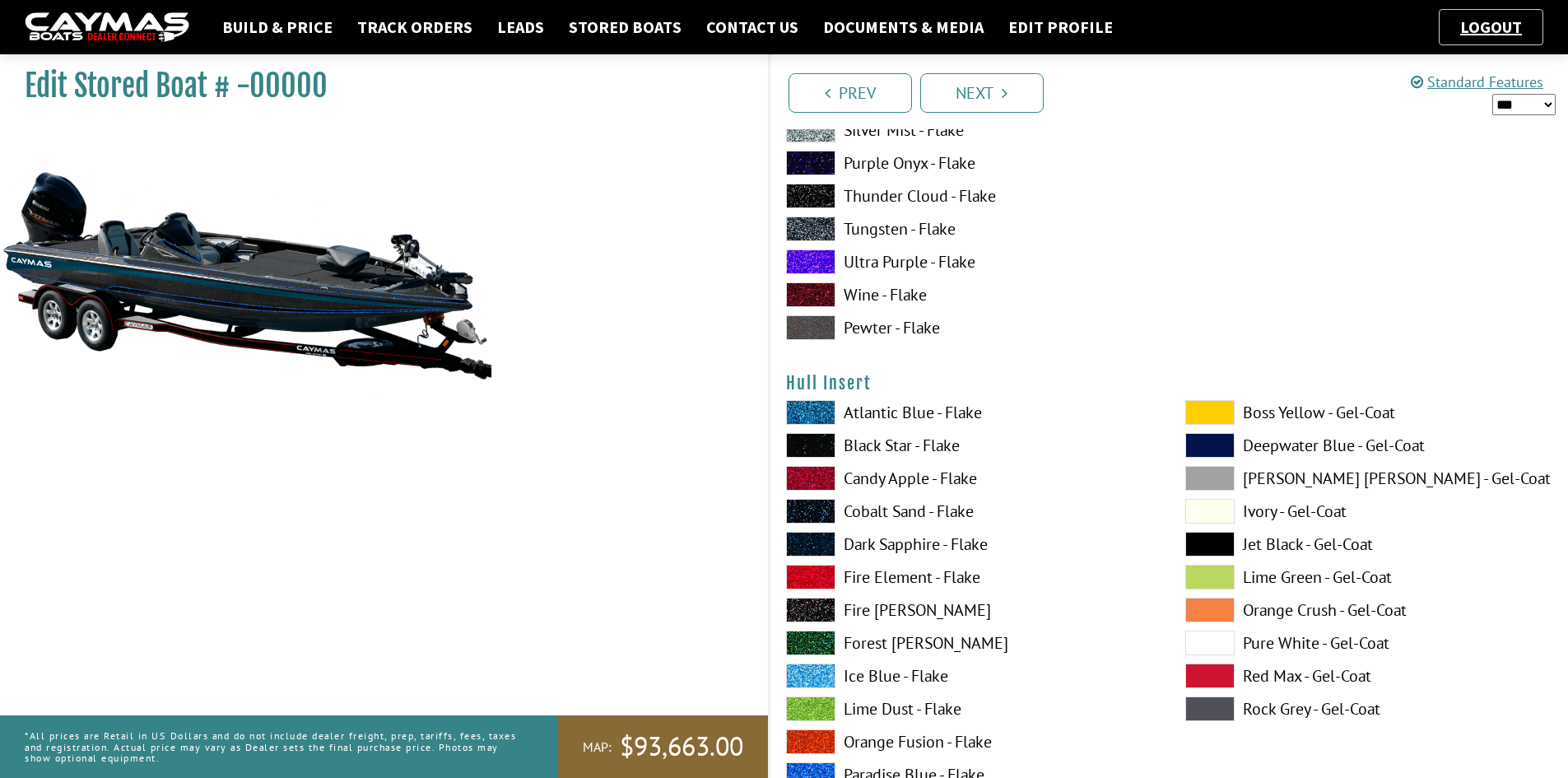
click at [1201, 538] on span at bounding box center [1210, 543] width 49 height 25
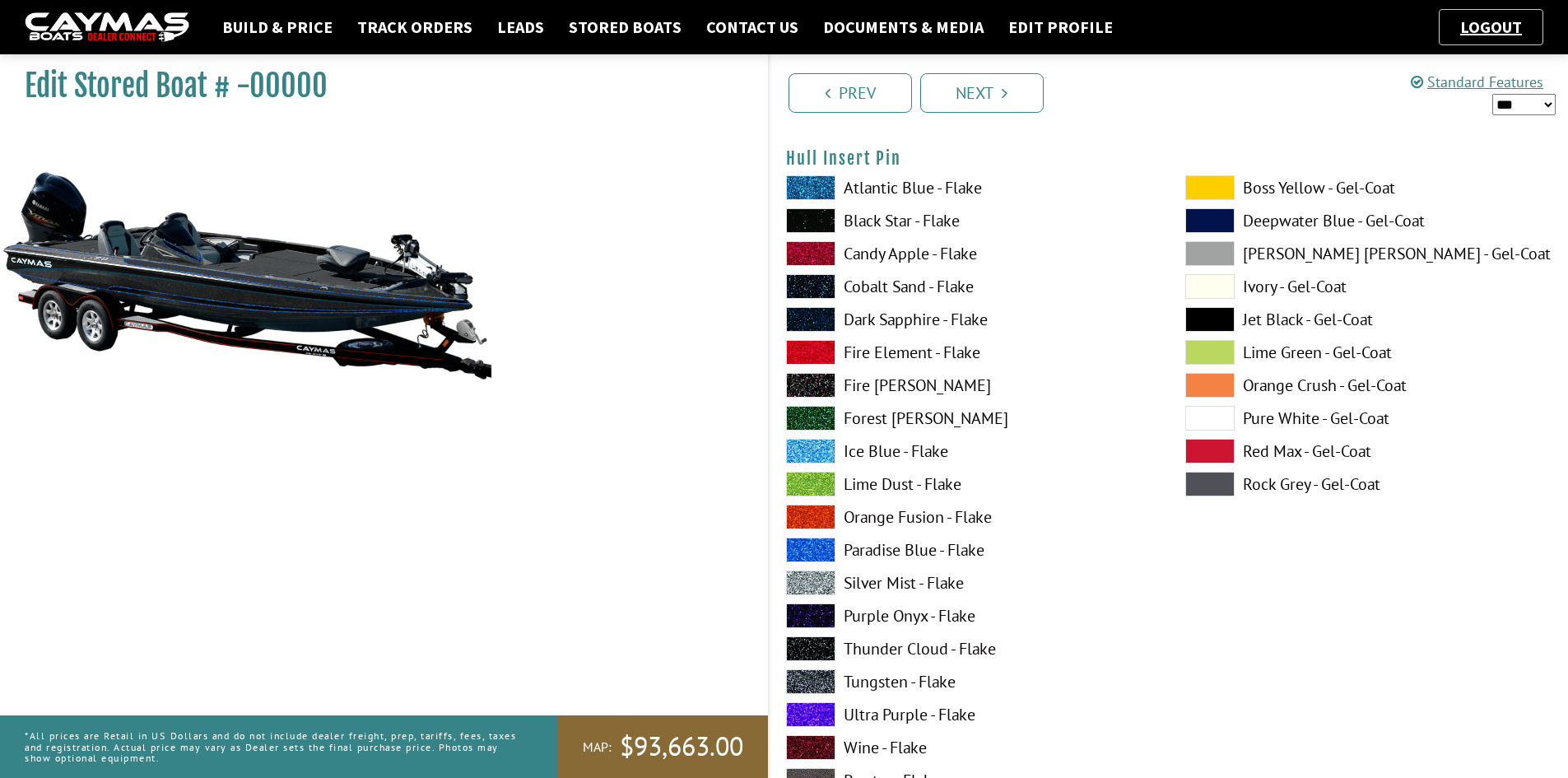
scroll to position [8149, 0]
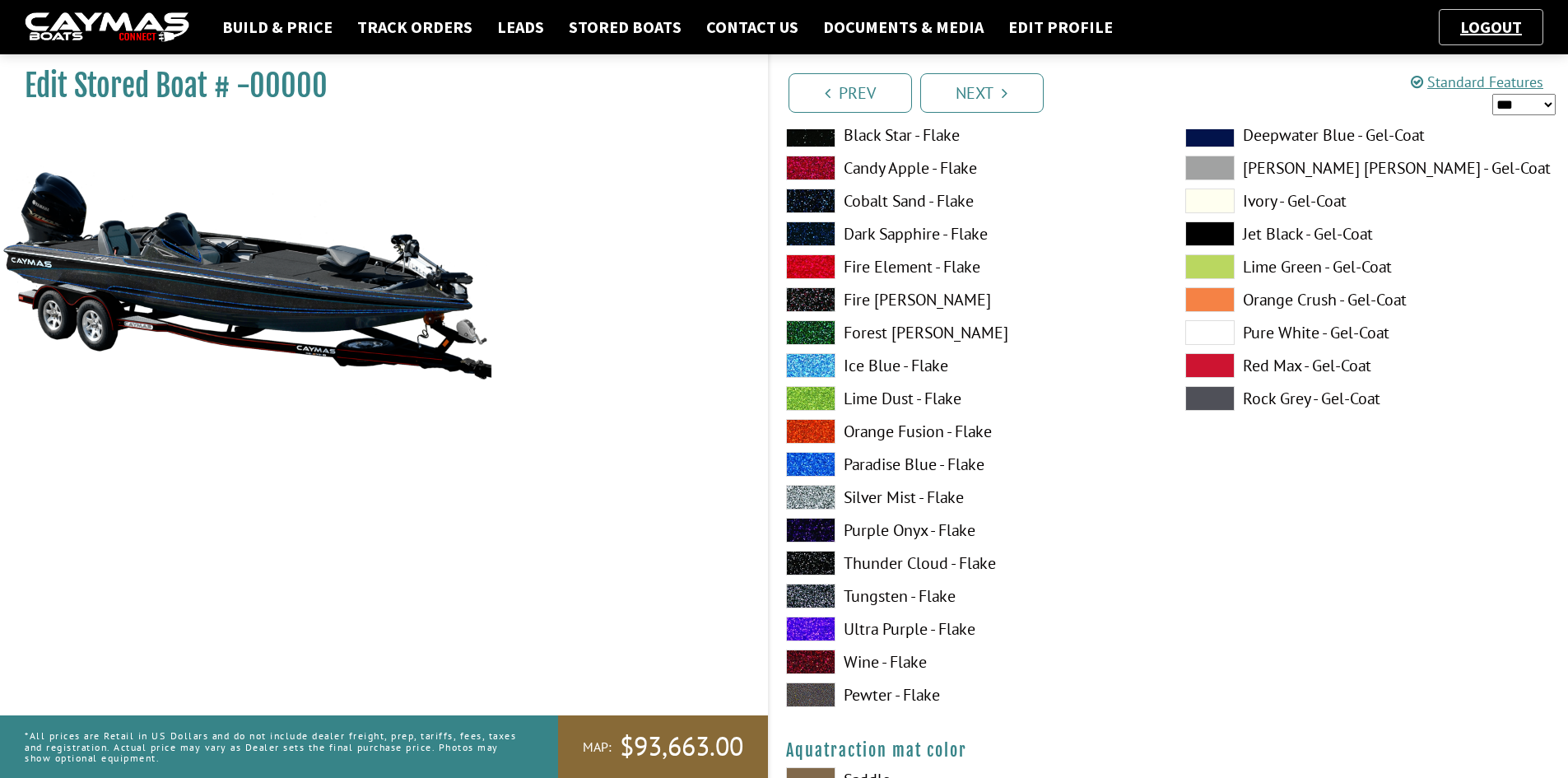
click at [820, 465] on span at bounding box center [811, 463] width 49 height 25
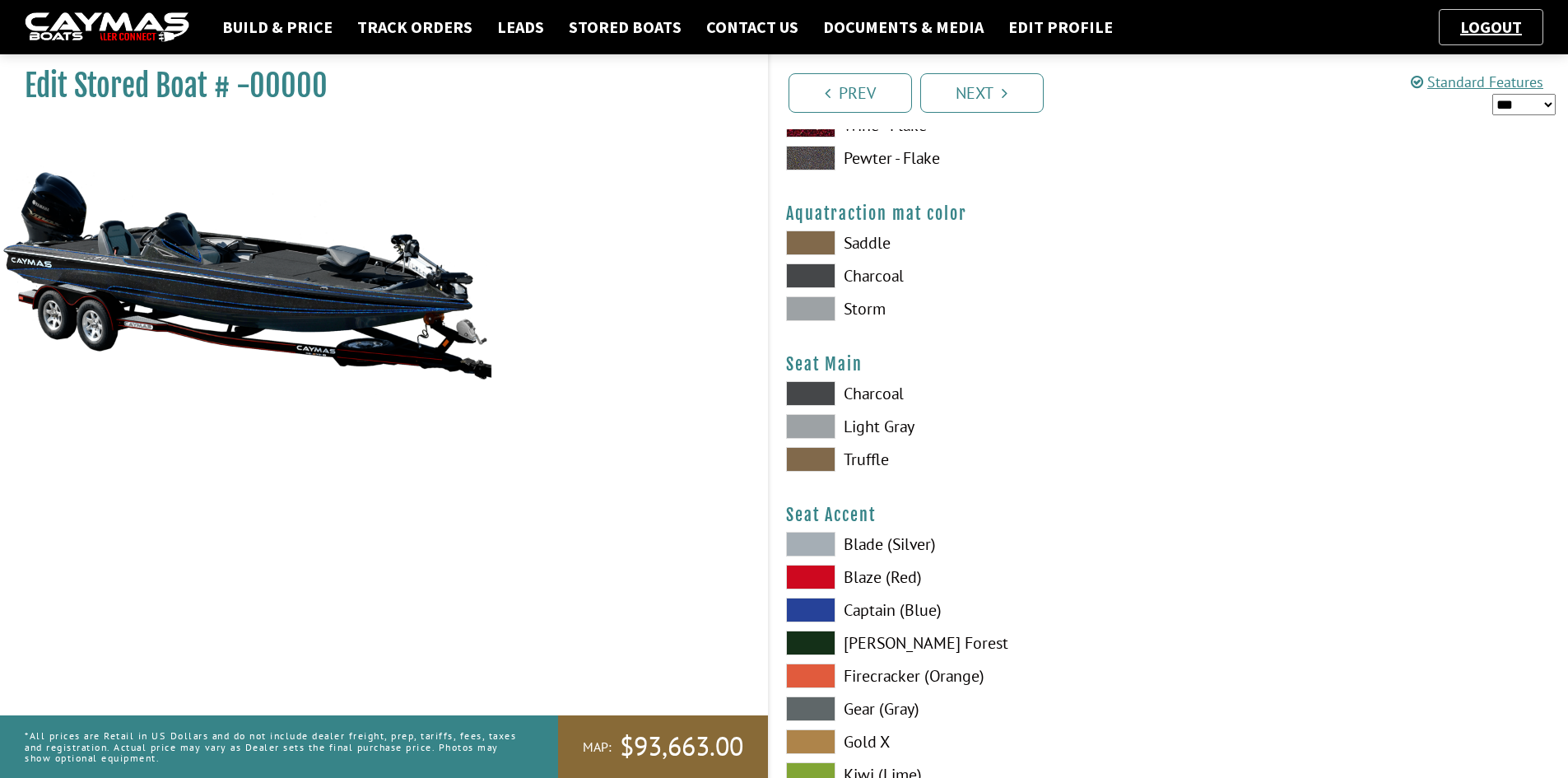
scroll to position [8725, 0]
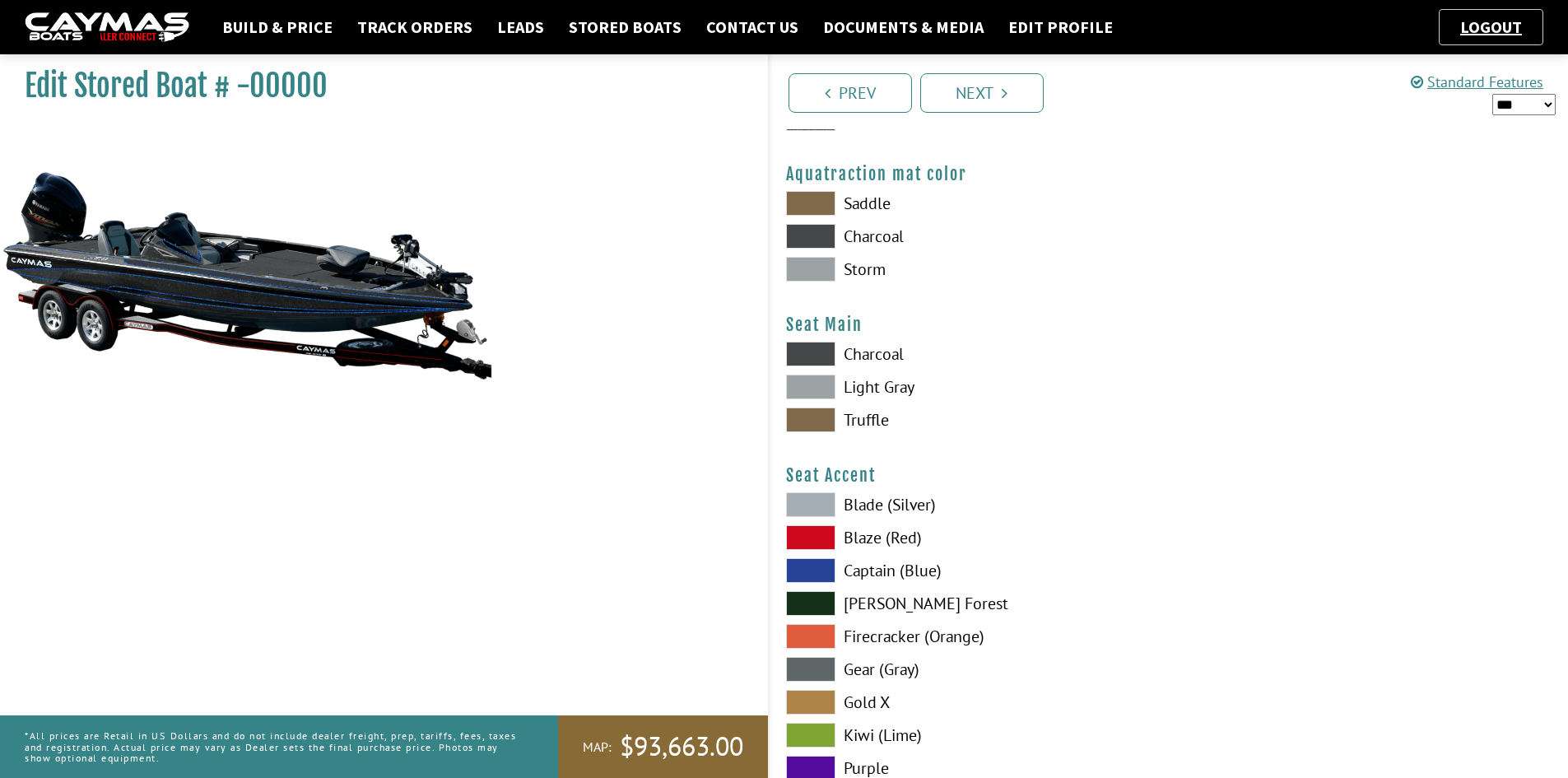
click at [805, 230] on span at bounding box center [811, 236] width 49 height 25
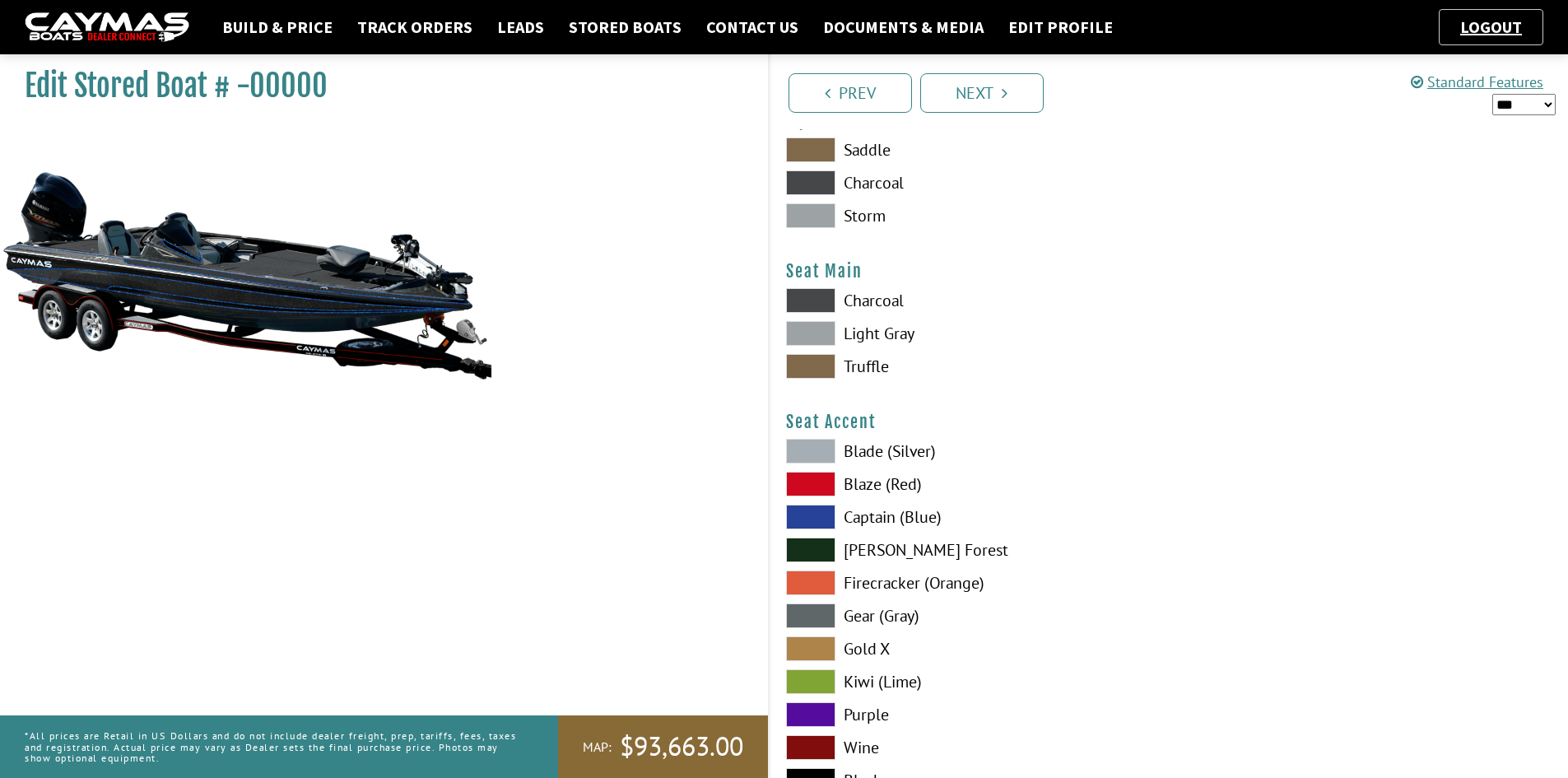
scroll to position [8807, 0]
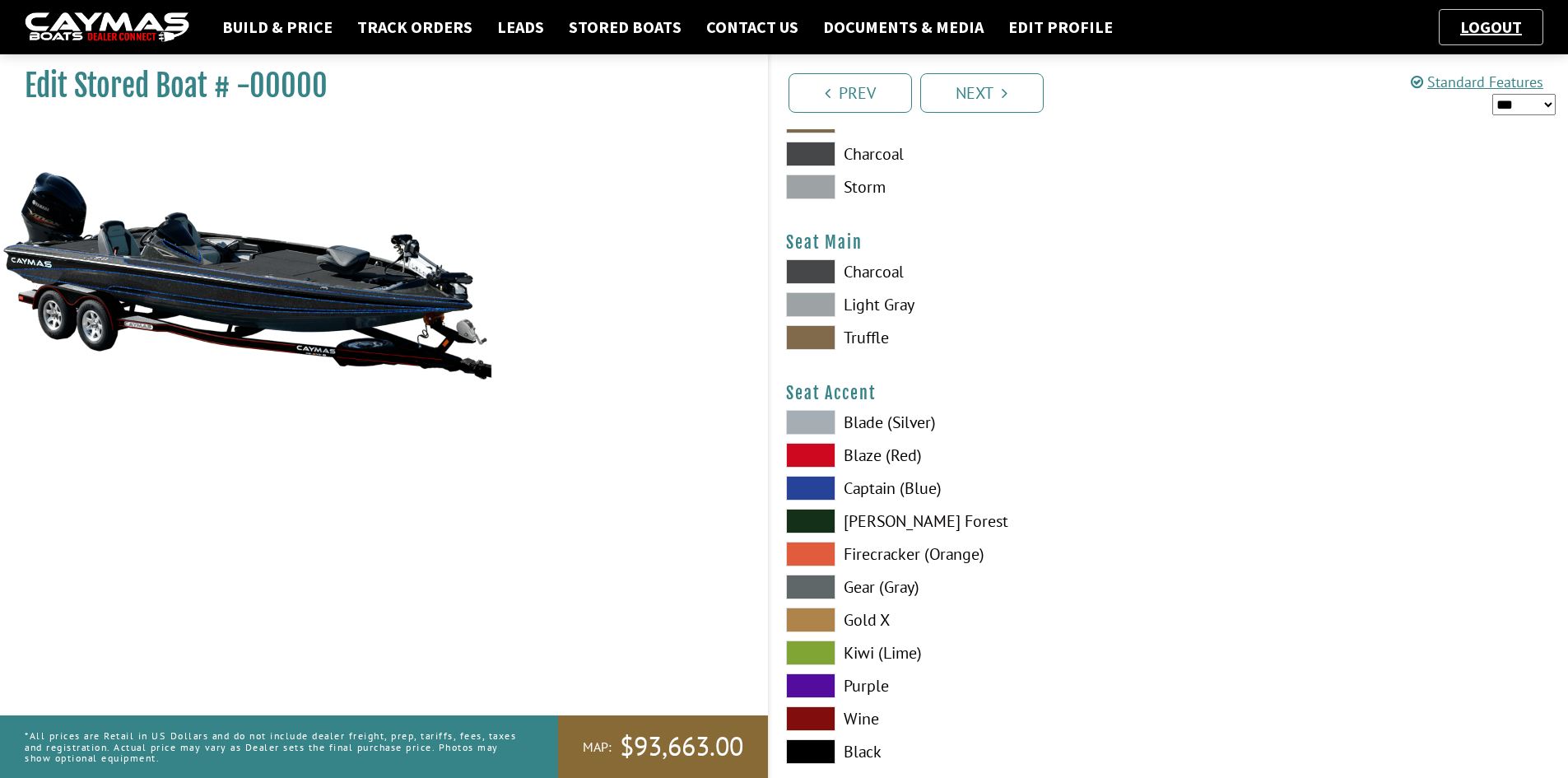
click at [831, 489] on span at bounding box center [811, 488] width 49 height 25
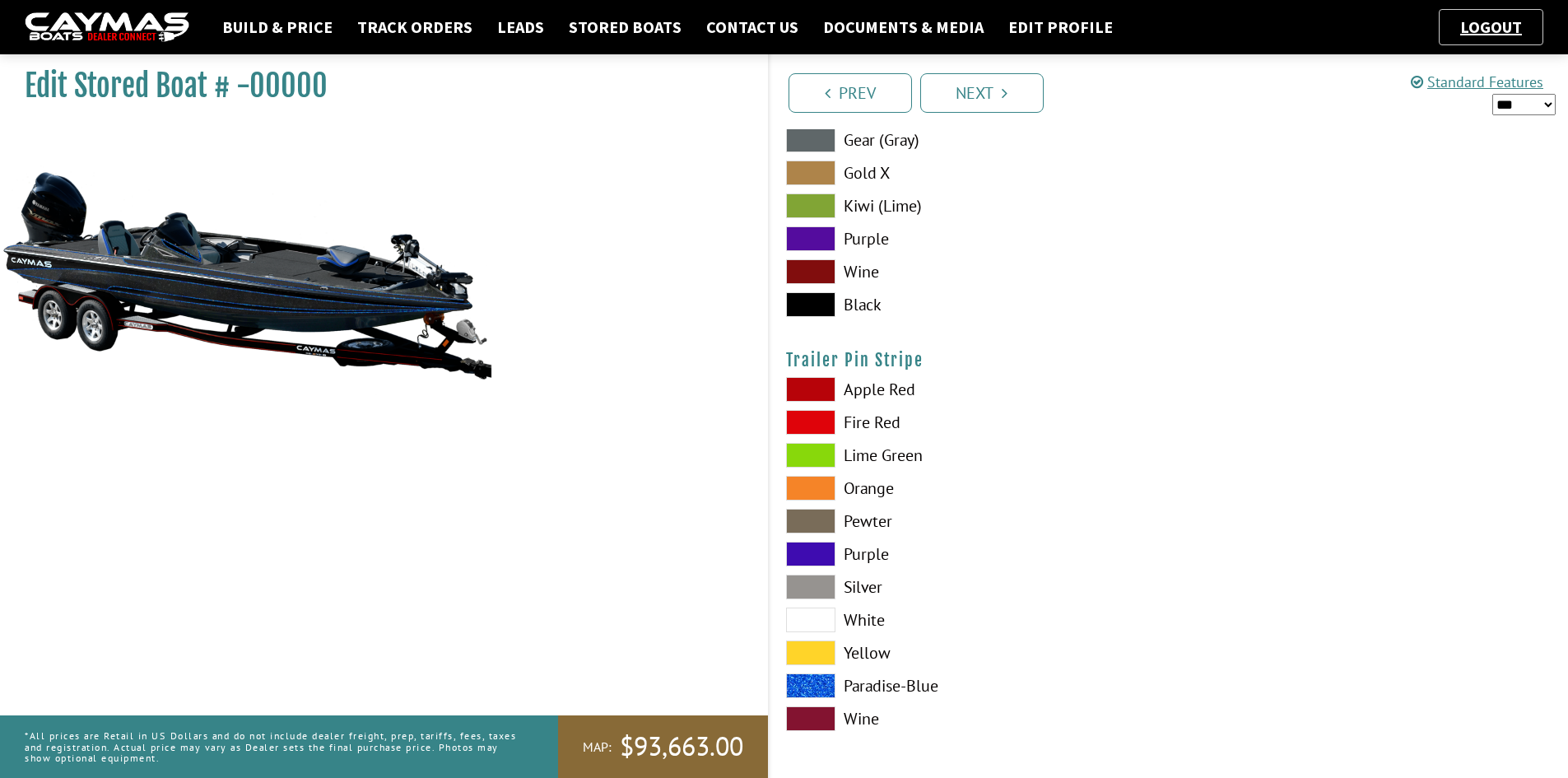
scroll to position [9256, 0]
click at [815, 678] on span at bounding box center [811, 684] width 49 height 25
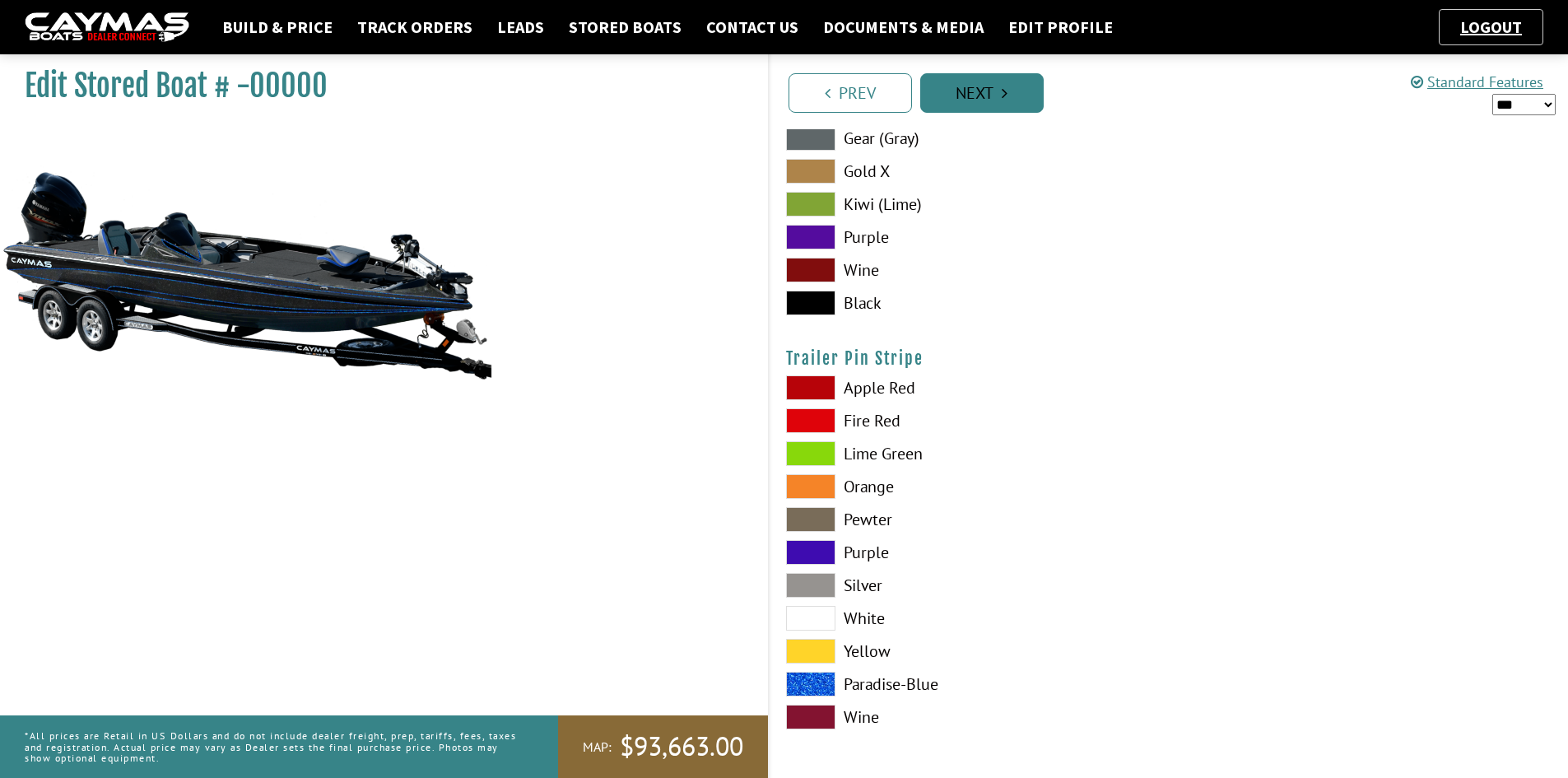
click at [969, 92] on link "Next" at bounding box center [981, 93] width 123 height 39
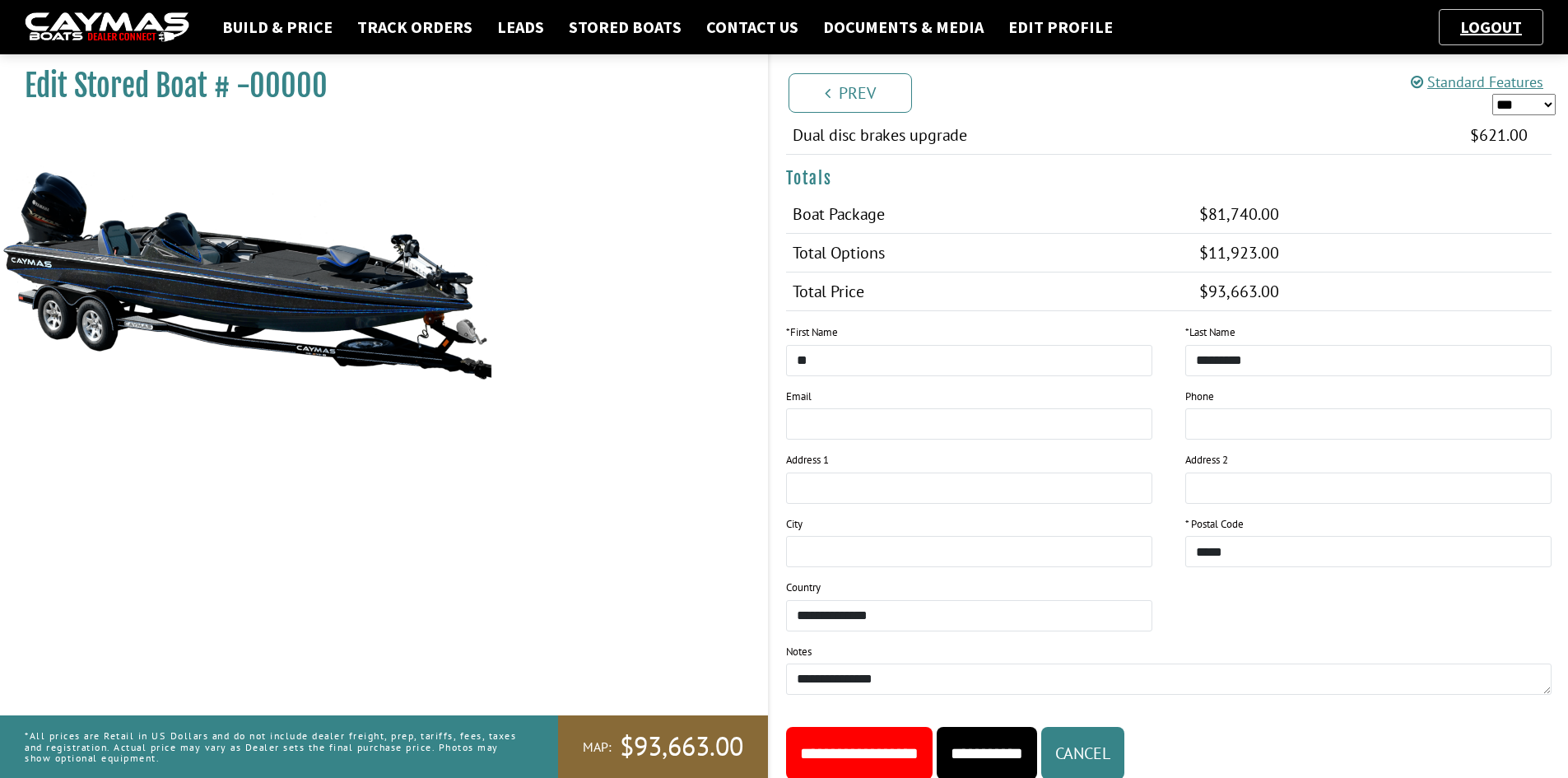
scroll to position [1754, 0]
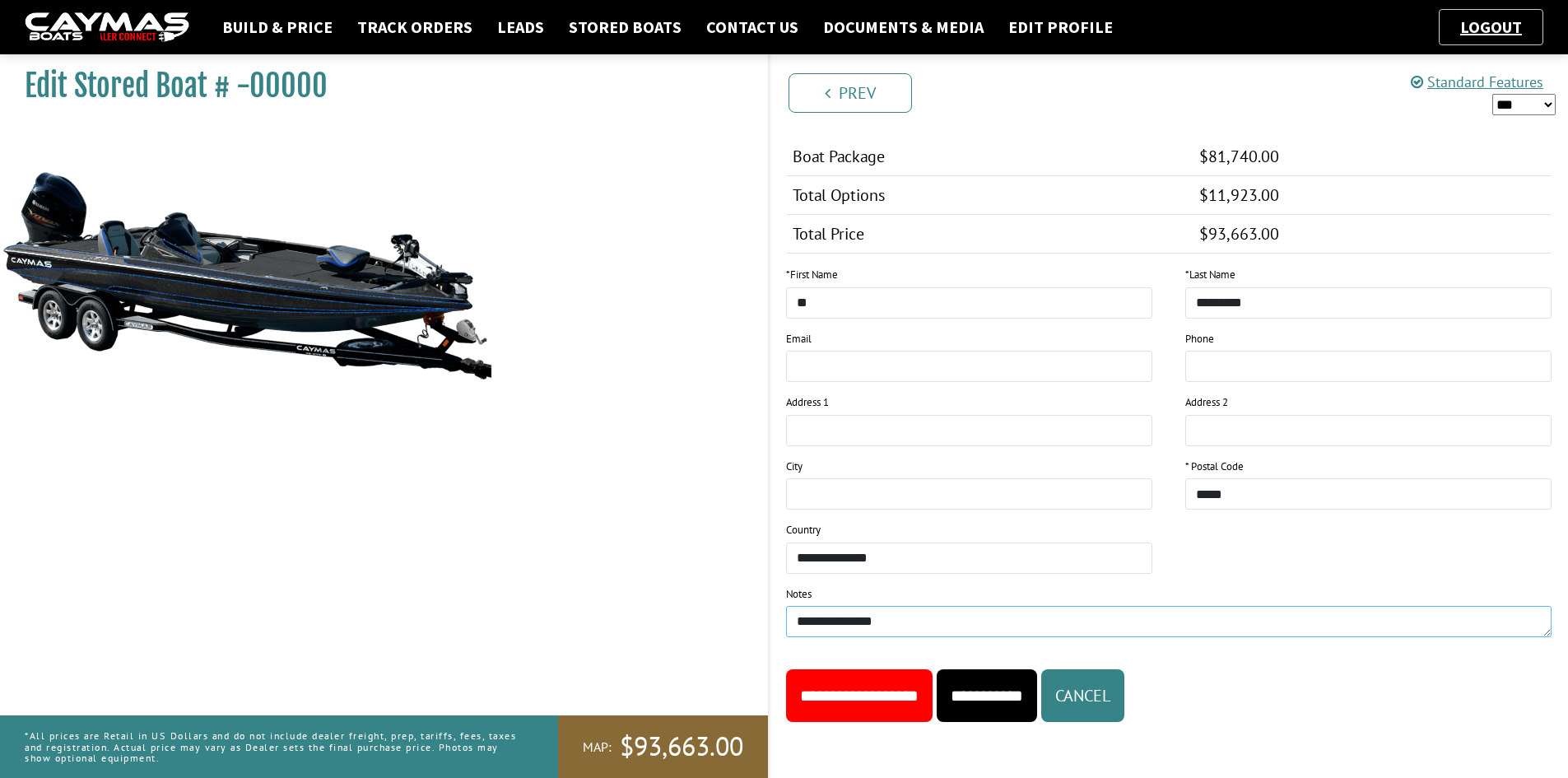
click at [915, 620] on textarea "**********" at bounding box center [1169, 621] width 766 height 31
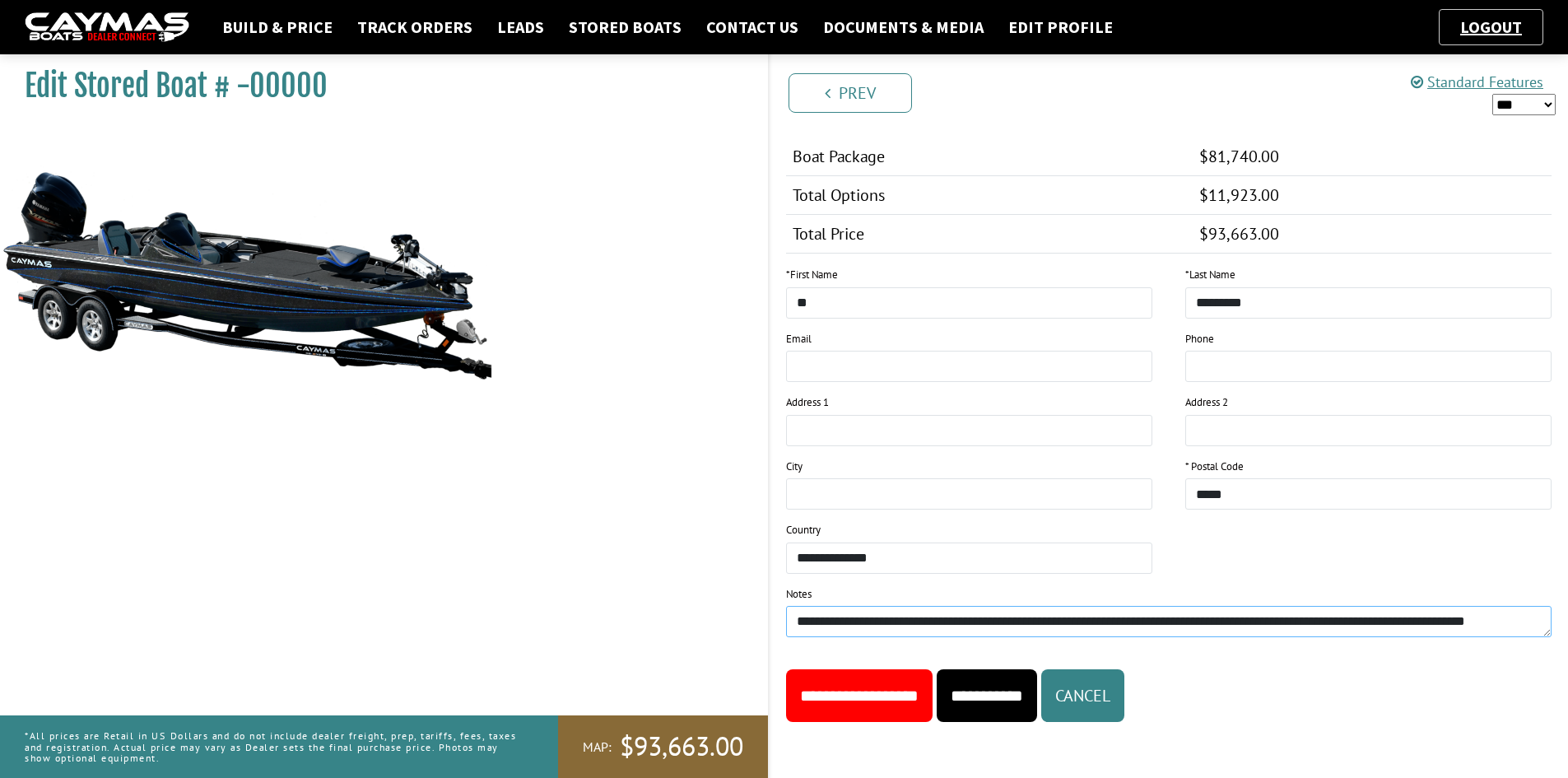
scroll to position [13, 0]
type textarea "**********"
click at [1036, 690] on input "**********" at bounding box center [987, 696] width 100 height 53
